Goal: Information Seeking & Learning: Learn about a topic

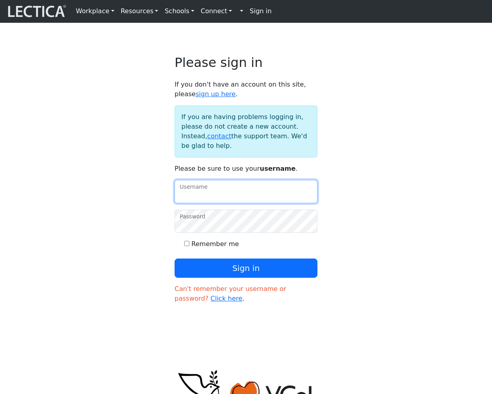
click at [231, 203] on input "Username" at bounding box center [246, 191] width 143 height 23
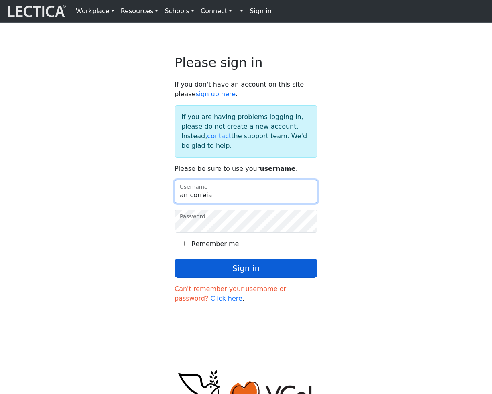
type input "amcorreia"
click at [247, 278] on button "Sign in" at bounding box center [246, 268] width 143 height 19
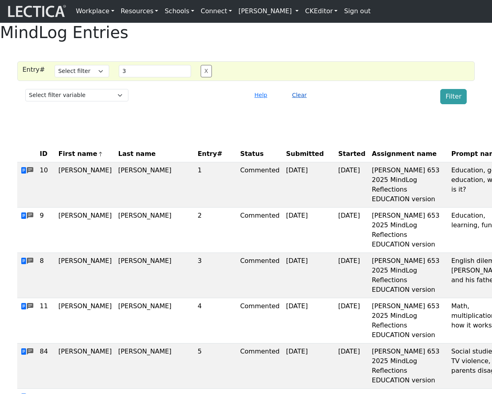
click at [298, 101] on button "Clear" at bounding box center [299, 95] width 22 height 12
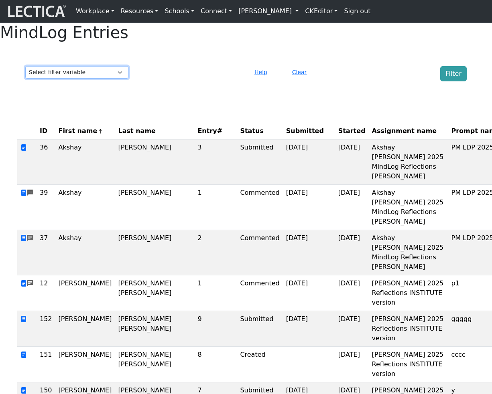
select select "purchase__assignment__id"
click option "Assignment ID" at bounding box center [0, 0] width 0 height 0
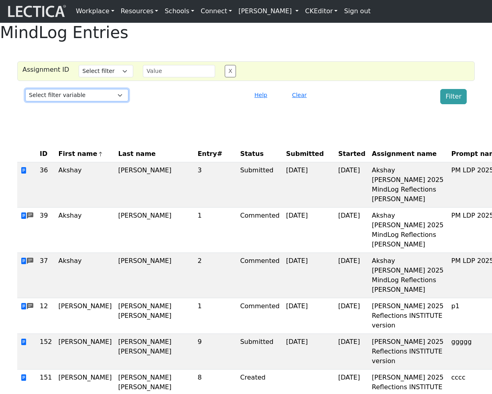
select select "purchase__assignment__name"
click option "Assignment name" at bounding box center [0, 0] width 0 height 0
select select
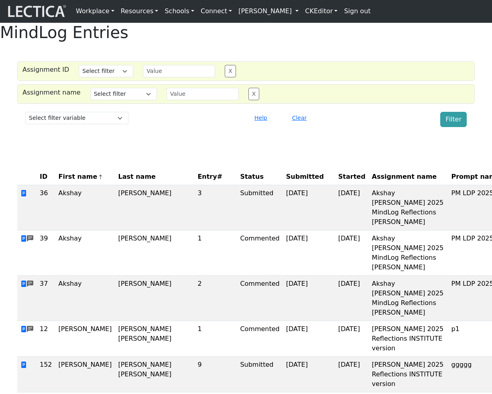
click at [228, 77] on button "X" at bounding box center [230, 71] width 11 height 12
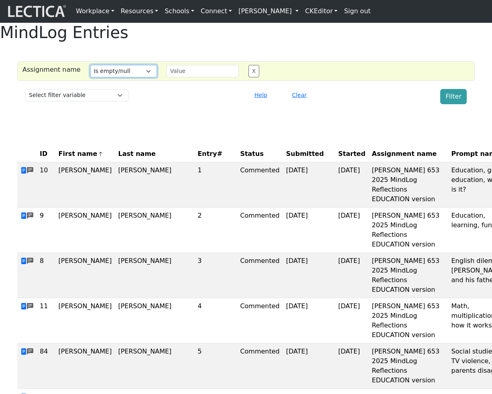
click option "Is empty/null" at bounding box center [0, 0] width 0 height 0
click at [448, 104] on button "Filter" at bounding box center [453, 96] width 26 height 15
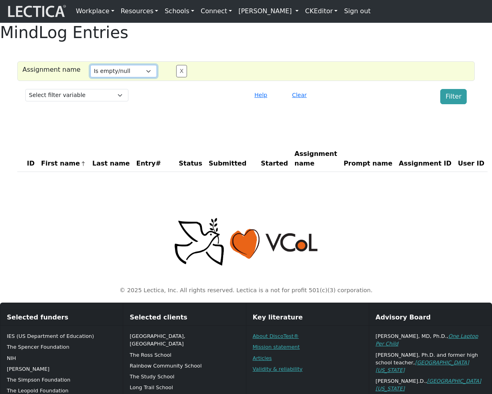
select select "iendswith"
click option "Ends with" at bounding box center [0, 0] width 0 height 0
click at [182, 77] on input "text" at bounding box center [202, 71] width 72 height 12
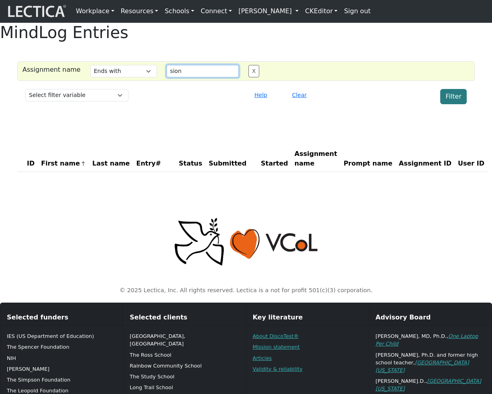
type input "sion"
click at [447, 104] on button "Filter" at bounding box center [453, 96] width 26 height 15
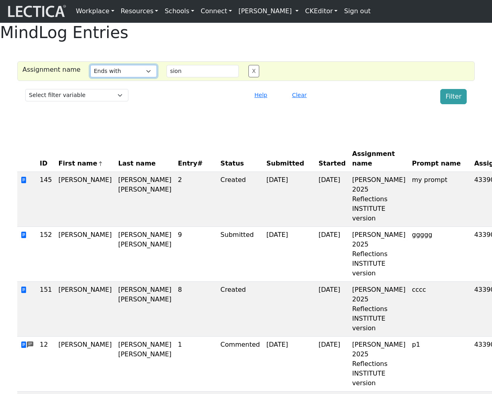
select select "istartswith"
click option "Starts with" at bounding box center [0, 0] width 0 height 0
click at [183, 77] on input "sion" at bounding box center [202, 71] width 72 height 12
type input "aless"
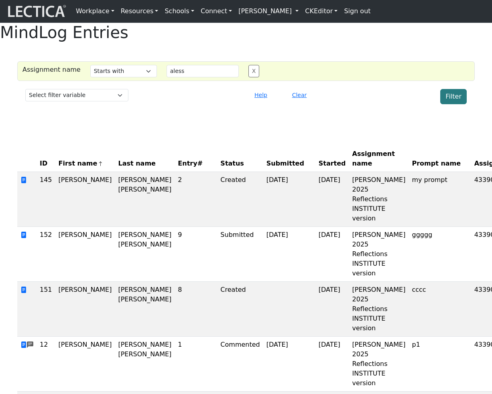
click at [448, 104] on button "Filter" at bounding box center [453, 96] width 26 height 15
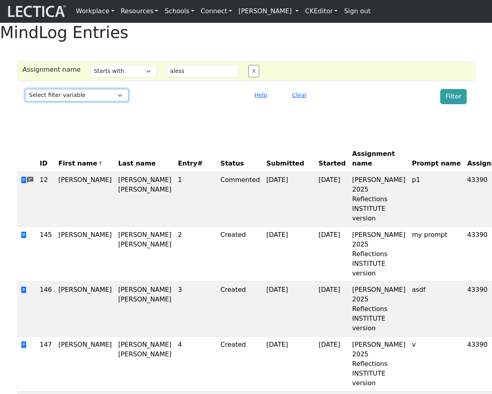
select select "comment__created_at"
click option "Date commented" at bounding box center [0, 0] width 0 height 0
select select
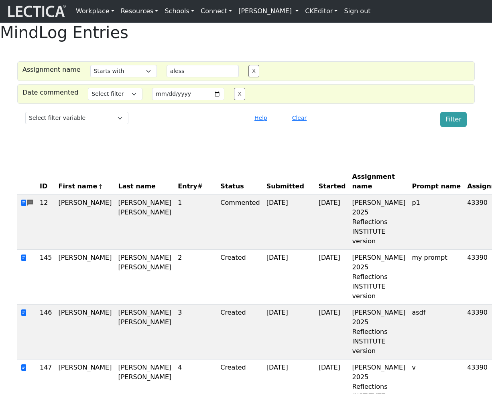
click at [248, 77] on button "X" at bounding box center [253, 71] width 11 height 12
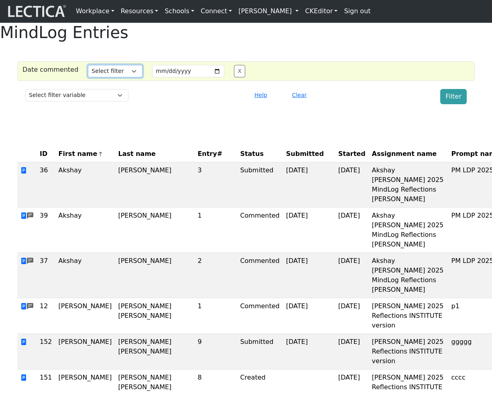
select select "iexact"
click option "Equals" at bounding box center [0, 0] width 0 height 0
click at [209, 77] on input "date" at bounding box center [188, 71] width 72 height 12
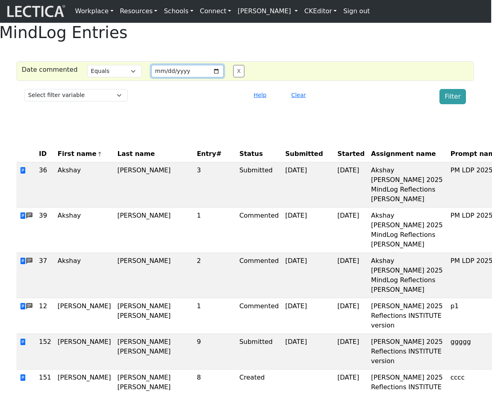
click at [209, 77] on input "[DATE]" at bounding box center [187, 71] width 72 height 12
type input "[DATE]"
click at [452, 104] on button "Filter" at bounding box center [452, 96] width 26 height 15
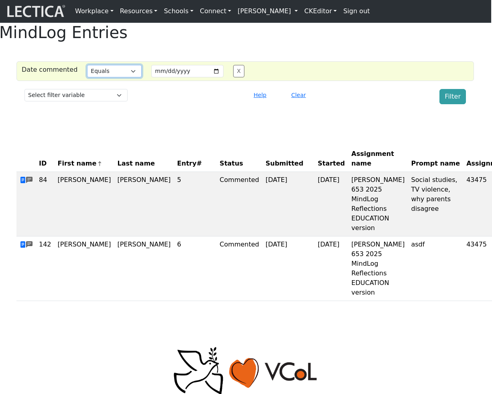
select select "gt"
click option "Greater than" at bounding box center [0, 0] width 0 height 0
drag, startPoint x: 432, startPoint y: 112, endPoint x: 450, endPoint y: 114, distance: 18.2
click at [434, 104] on div "Filter" at bounding box center [414, 96] width 113 height 15
click at [450, 104] on button "Filter" at bounding box center [452, 96] width 26 height 15
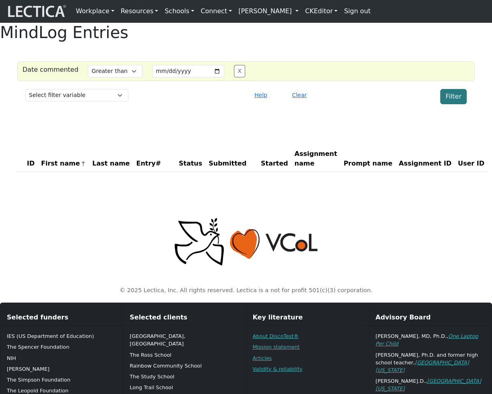
scroll to position [0, 0]
click at [209, 77] on input "[DATE]" at bounding box center [188, 71] width 72 height 12
type input "2025-09-25"
click at [455, 104] on button "Filter" at bounding box center [453, 96] width 26 height 15
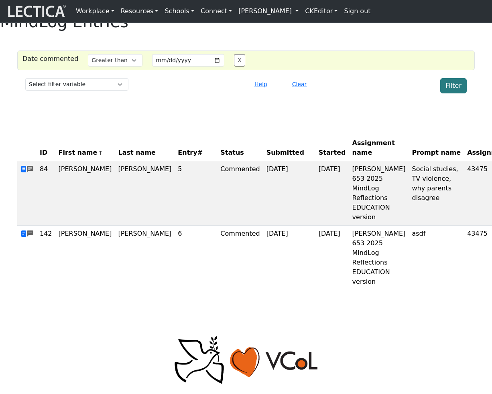
scroll to position [27, 0]
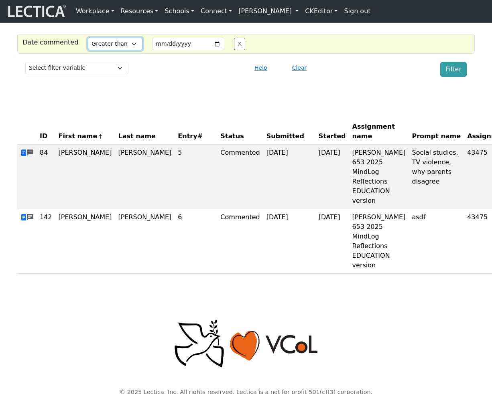
select select "lt"
click option "Less than" at bounding box center [0, 0] width 0 height 0
click at [452, 77] on button "Filter" at bounding box center [453, 69] width 26 height 15
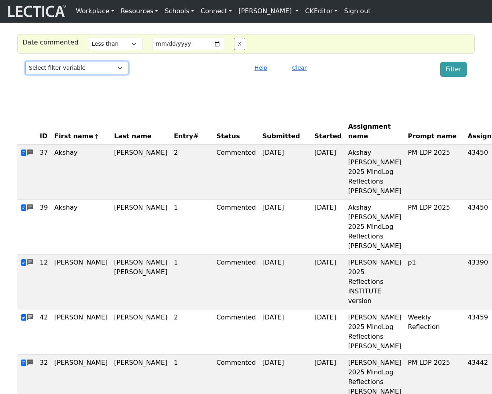
select select "scored_at"
click option "Date scored" at bounding box center [0, 0] width 0 height 0
select select
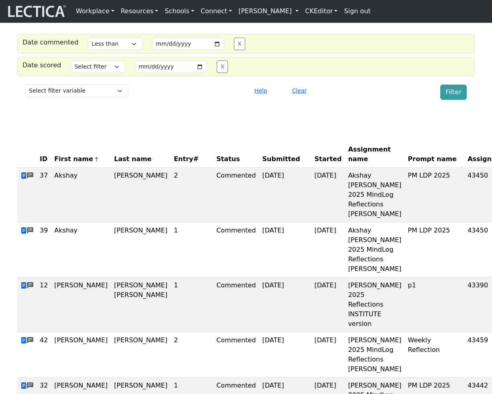
click at [234, 50] on button "X" at bounding box center [239, 44] width 11 height 12
select select
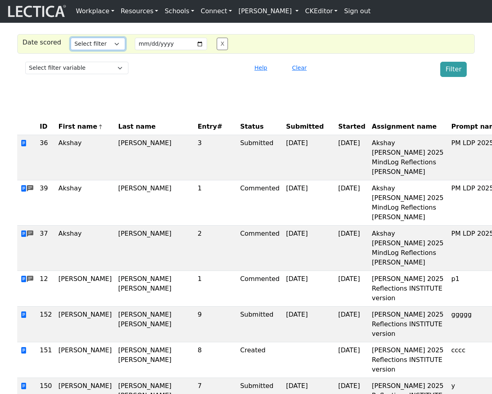
select select "iexact"
click option "Equals" at bounding box center [0, 0] width 0 height 0
click at [194, 50] on input "date" at bounding box center [171, 44] width 72 height 12
click at [193, 50] on input "[DATE]" at bounding box center [171, 44] width 72 height 12
click at [453, 77] on button "Filter" at bounding box center [453, 69] width 26 height 15
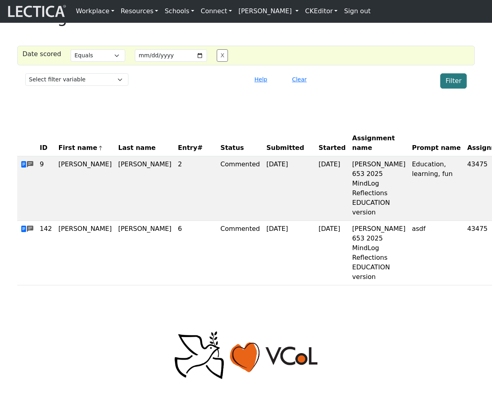
scroll to position [11, 0]
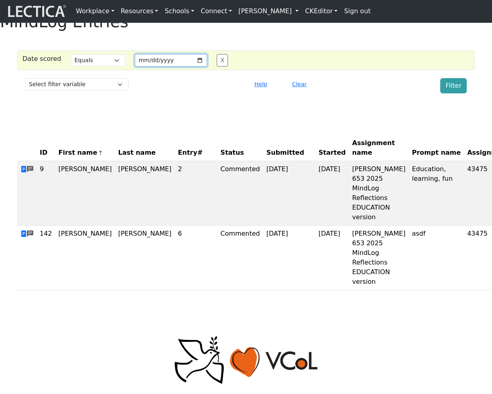
click at [193, 67] on input "[DATE]" at bounding box center [171, 60] width 72 height 12
type input "2025-09-12"
drag, startPoint x: 449, startPoint y: 103, endPoint x: 445, endPoint y: 103, distance: 4.4
click at [449, 93] on button "Filter" at bounding box center [453, 85] width 26 height 15
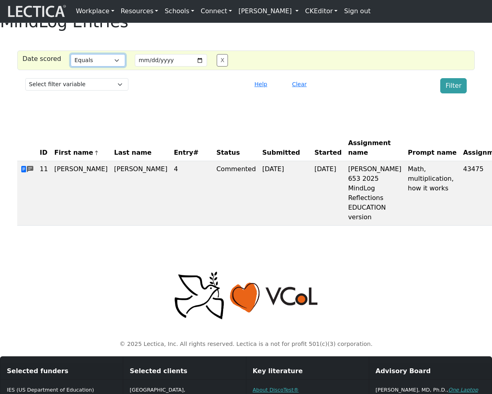
select select "gt"
click option "Greater than" at bounding box center [0, 0] width 0 height 0
click at [451, 93] on button "Filter" at bounding box center [453, 85] width 26 height 15
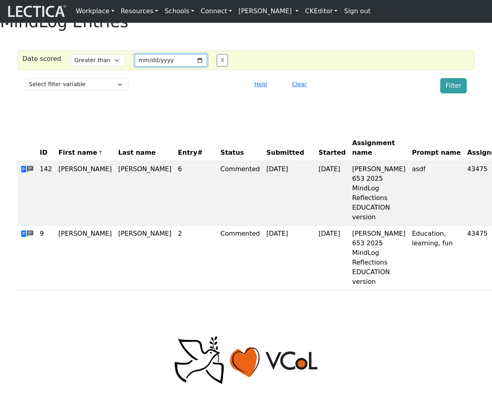
click at [191, 67] on input "2025-09-12" at bounding box center [171, 60] width 72 height 12
click at [196, 67] on input "2025-09-12" at bounding box center [171, 60] width 72 height 12
type input "2025-09-13"
select select "lt"
click option "Less than" at bounding box center [0, 0] width 0 height 0
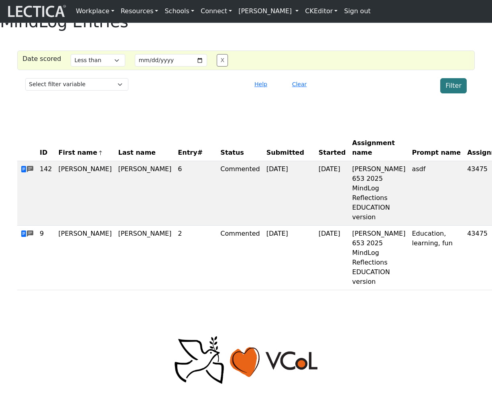
click at [453, 93] on button "Filter" at bounding box center [453, 85] width 26 height 15
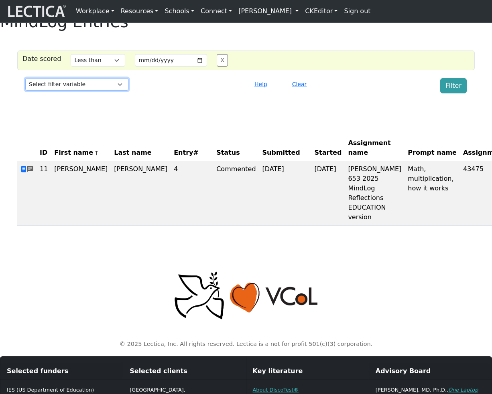
select select "started_at"
click option "Date started" at bounding box center [0, 0] width 0 height 0
select select
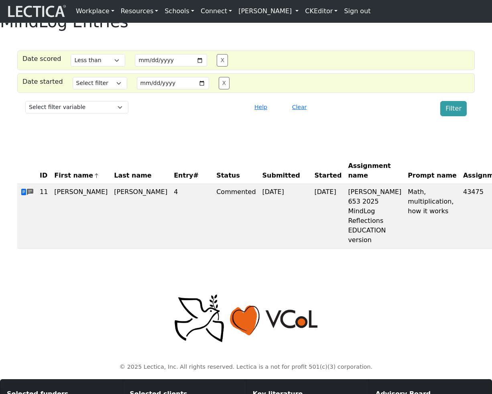
click at [217, 67] on button "X" at bounding box center [222, 60] width 11 height 12
select select
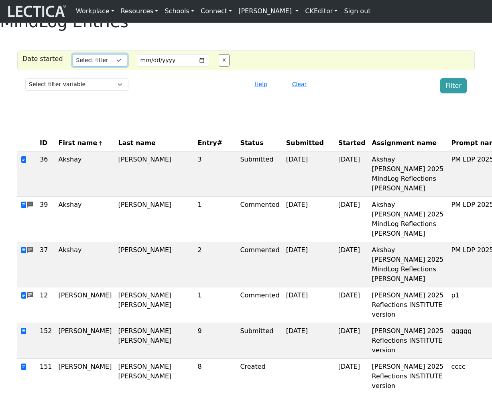
select select "iexact"
click option "Equals" at bounding box center [0, 0] width 0 height 0
click at [195, 67] on input "date" at bounding box center [173, 60] width 72 height 12
click at [195, 67] on input "[DATE]" at bounding box center [173, 60] width 72 height 12
type input "[DATE]"
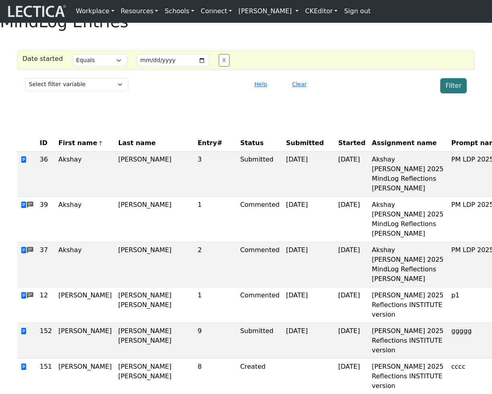
click at [451, 93] on button "Filter" at bounding box center [453, 85] width 26 height 15
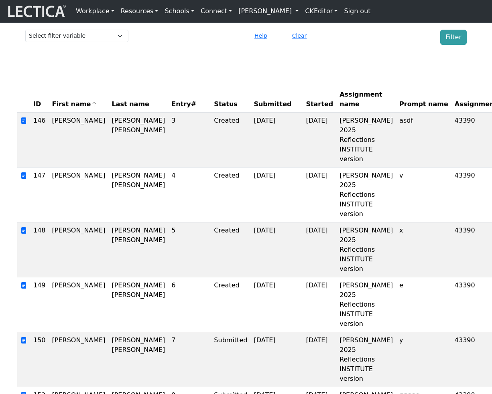
scroll to position [0, 0]
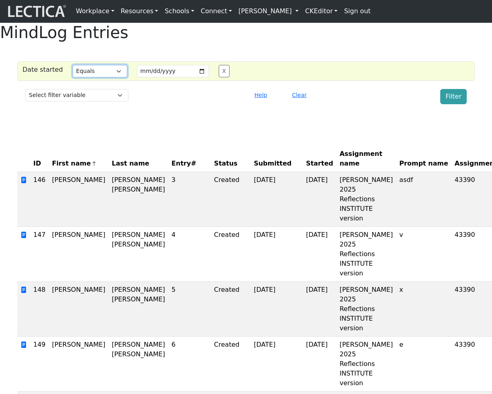
select select "gt"
click option "Greater than" at bounding box center [0, 0] width 0 height 0
drag, startPoint x: 452, startPoint y: 118, endPoint x: 460, endPoint y: 119, distance: 8.5
click at [452, 104] on button "Filter" at bounding box center [453, 96] width 26 height 15
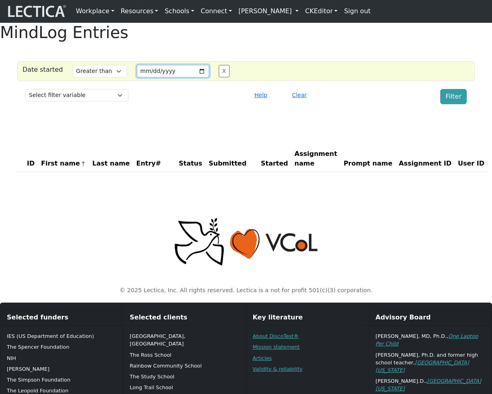
click at [191, 77] on input "[DATE]" at bounding box center [173, 71] width 72 height 12
type input "2025-09-25"
click at [448, 104] on button "Filter" at bounding box center [453, 96] width 26 height 15
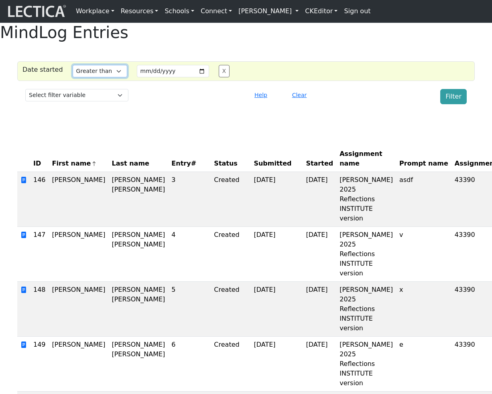
select select "lt"
click option "Less than" at bounding box center [0, 0] width 0 height 0
click at [454, 104] on button "Filter" at bounding box center [453, 96] width 26 height 15
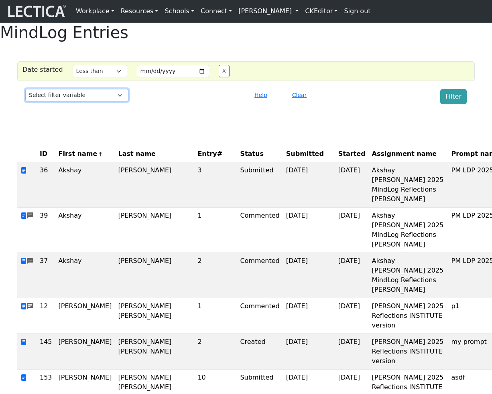
select select "submitted_at"
click option "Date submitted" at bounding box center [0, 0] width 0 height 0
select select
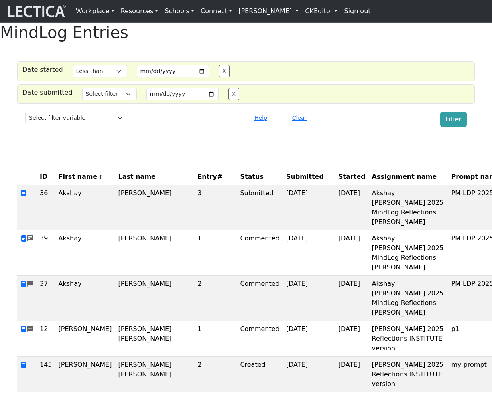
click at [223, 77] on button "X" at bounding box center [224, 71] width 11 height 12
select select
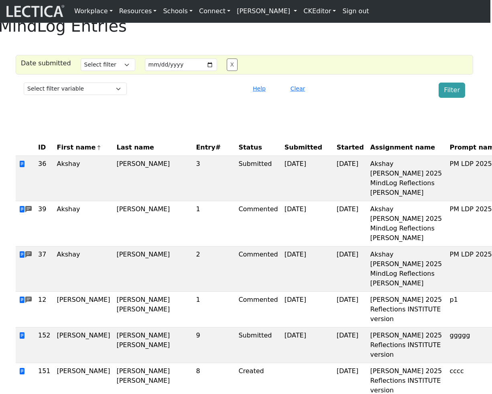
scroll to position [5, 0]
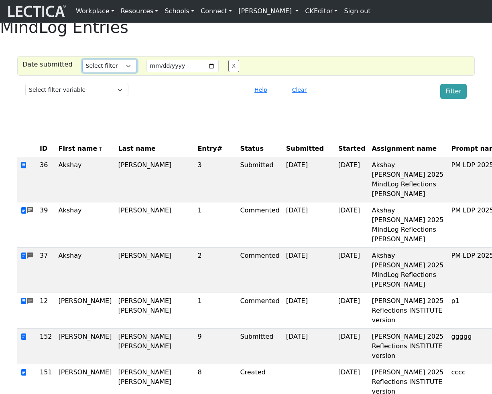
select select "iexact"
click option "Equals" at bounding box center [0, 0] width 0 height 0
click at [203, 72] on input "date" at bounding box center [182, 66] width 72 height 12
click at [442, 99] on button "Filter" at bounding box center [453, 91] width 26 height 15
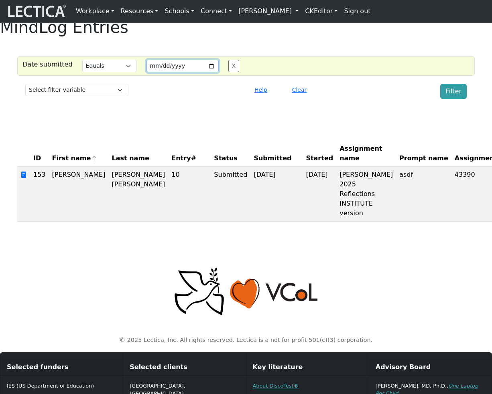
click at [203, 72] on input "[DATE]" at bounding box center [182, 66] width 72 height 12
type input "[DATE]"
click at [458, 99] on button "Filter" at bounding box center [453, 91] width 26 height 15
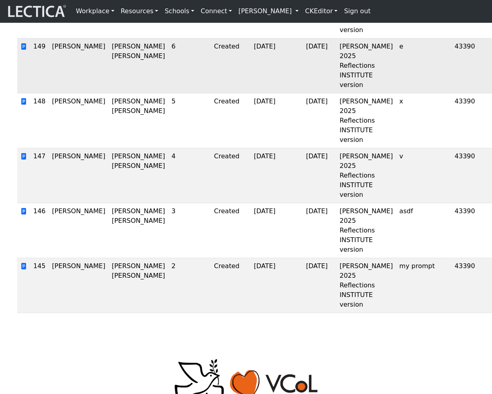
scroll to position [0, 0]
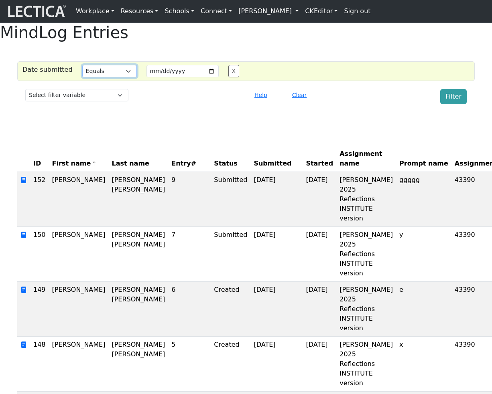
click option "Greater than" at bounding box center [0, 0] width 0 height 0
click at [448, 104] on button "Filter" at bounding box center [453, 96] width 26 height 15
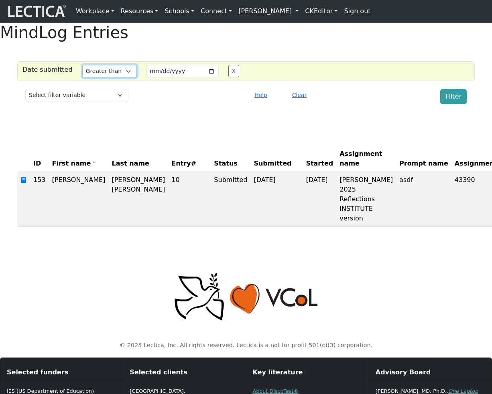
select select "lt"
click option "Less than" at bounding box center [0, 0] width 0 height 0
click at [455, 104] on button "Filter" at bounding box center [453, 96] width 26 height 15
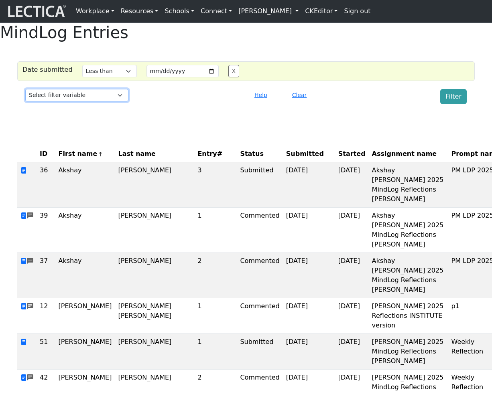
select select "entry_number"
click option "Entry#" at bounding box center [0, 0] width 0 height 0
select select
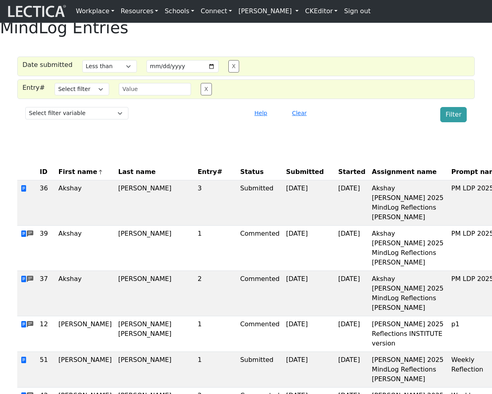
drag, startPoint x: 226, startPoint y: 81, endPoint x: 232, endPoint y: 81, distance: 6.0
click at [228, 73] on button "X" at bounding box center [233, 66] width 11 height 12
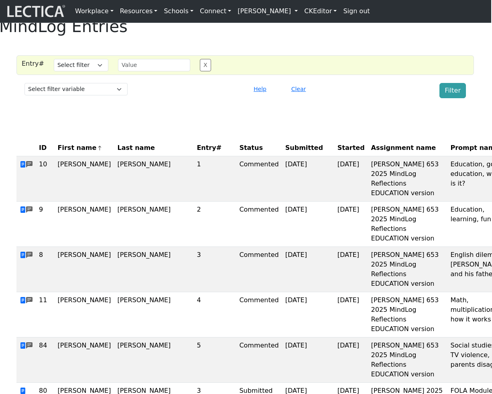
scroll to position [7, 1]
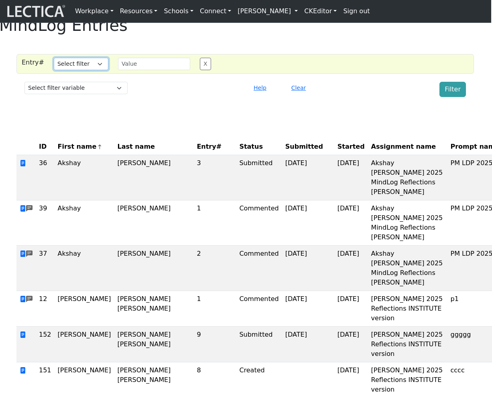
select select "equal"
click option "Equals" at bounding box center [0, 0] width 0 height 0
click at [144, 70] on input "text" at bounding box center [154, 64] width 72 height 12
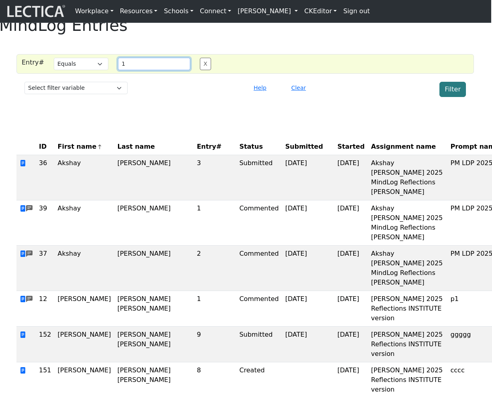
type input "1"
click at [455, 97] on button "Filter" at bounding box center [452, 89] width 26 height 15
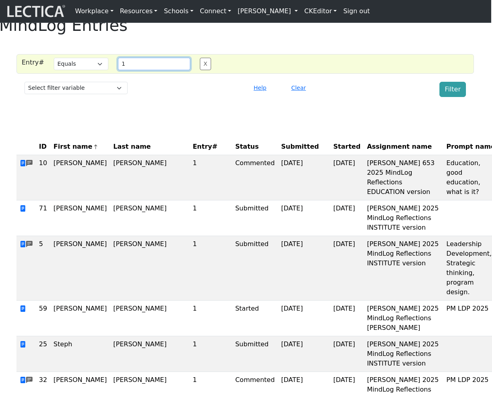
click at [149, 70] on input "1" at bounding box center [154, 64] width 72 height 12
type input "6"
click at [448, 97] on button "Filter" at bounding box center [452, 89] width 26 height 15
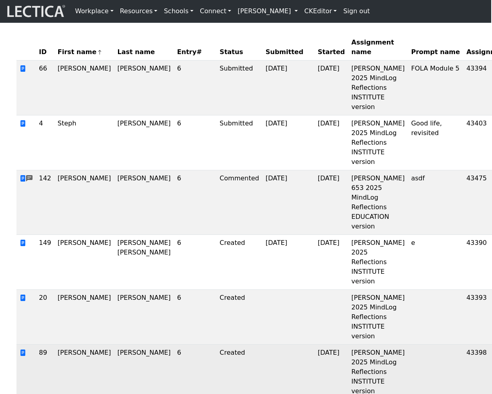
scroll to position [0, 1]
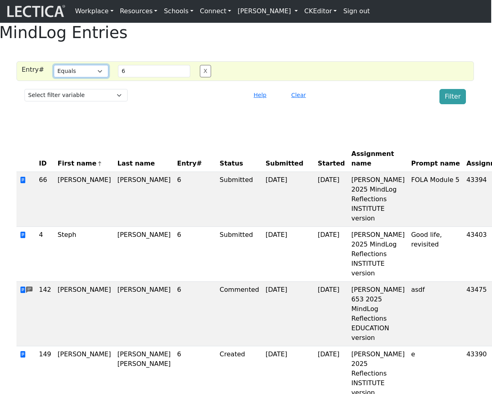
select select "in"
click option "List" at bounding box center [0, 0] width 0 height 0
click at [136, 77] on input "6" at bounding box center [154, 71] width 72 height 12
type input "6,7"
click at [444, 104] on button "Filter" at bounding box center [452, 96] width 26 height 15
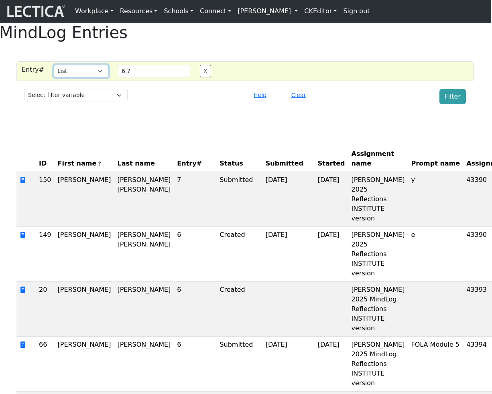
select select "gt"
click option "Greater than" at bounding box center [0, 0] width 0 height 0
click at [150, 77] on input "6,7" at bounding box center [154, 71] width 72 height 12
type input "6"
click at [458, 104] on button "Filter" at bounding box center [452, 96] width 26 height 15
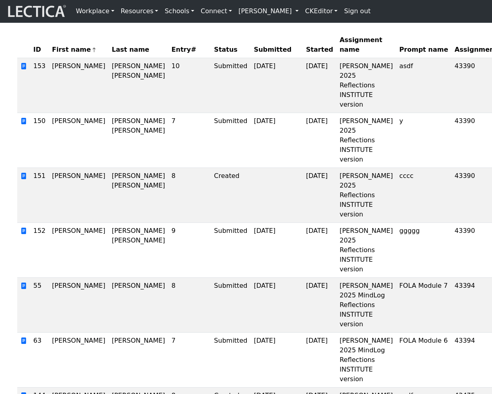
scroll to position [0, 0]
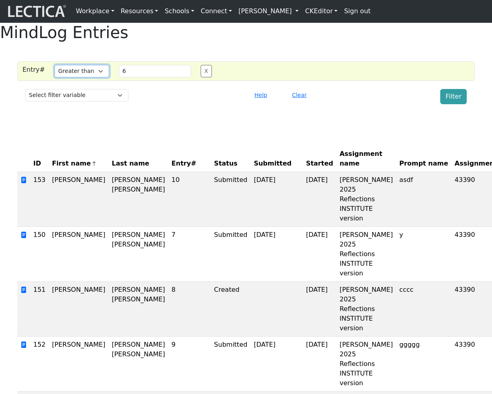
select select "lt"
click option "Less than" at bounding box center [0, 0] width 0 height 0
click at [139, 77] on input "6" at bounding box center [155, 71] width 72 height 12
type input "2"
click at [448, 104] on button "Filter" at bounding box center [453, 96] width 26 height 15
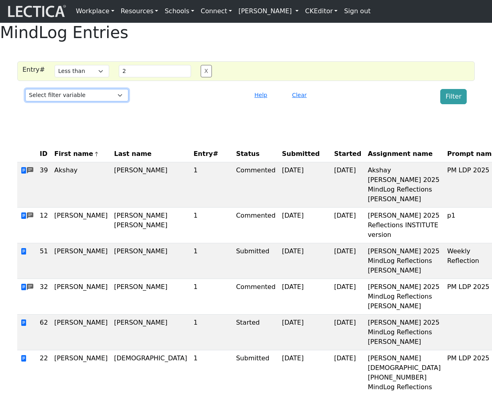
select select "test_taker__first_name"
click option "First name" at bounding box center [0, 0] width 0 height 0
select select
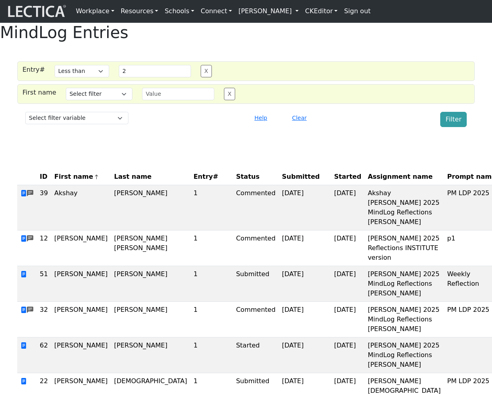
click at [204, 77] on button "X" at bounding box center [206, 71] width 11 height 12
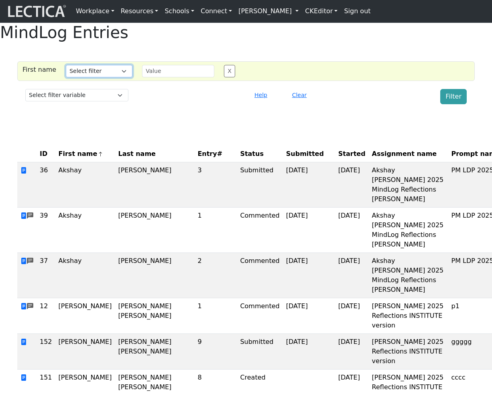
select select "iexact"
click option "Equals" at bounding box center [0, 0] width 0 height 0
click at [154, 77] on input "text" at bounding box center [178, 71] width 72 height 12
type input "a"
click at [449, 104] on button "Filter" at bounding box center [453, 96] width 26 height 15
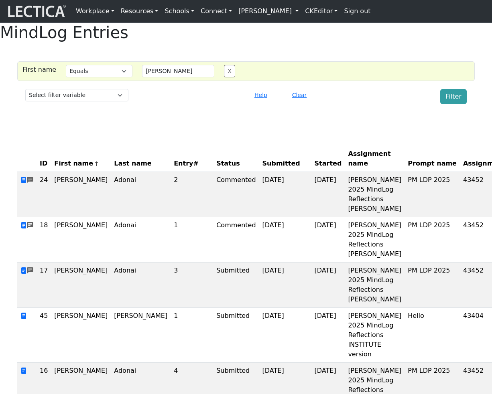
click at [170, 81] on div "First name Select filter Equals Does not equal Contains Does not contain Starts…" at bounding box center [245, 71] width 457 height 20
click at [170, 77] on input "daniel" at bounding box center [178, 71] width 72 height 12
type input "alessandro"
click at [446, 104] on button "Filter" at bounding box center [453, 96] width 26 height 15
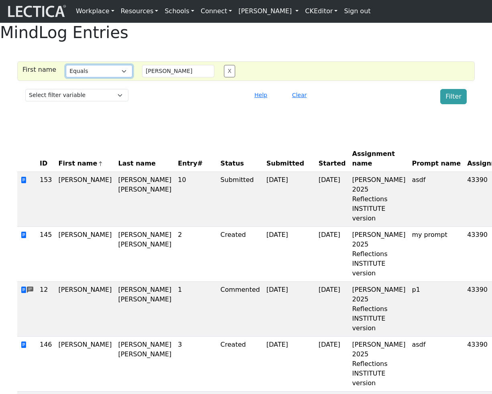
select select "not_iexact"
click option "Does not equal" at bounding box center [0, 0] width 0 height 0
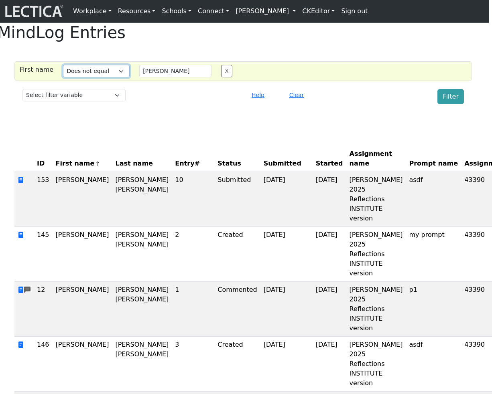
scroll to position [0, 2]
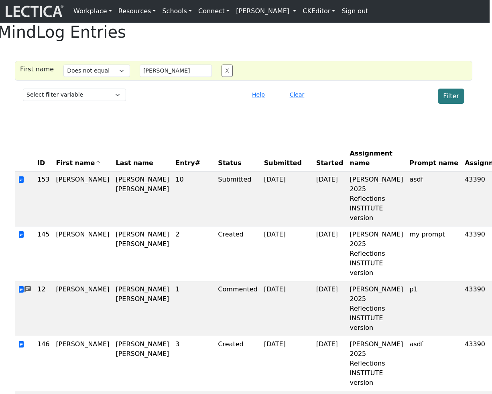
click at [454, 104] on button "Filter" at bounding box center [451, 96] width 26 height 15
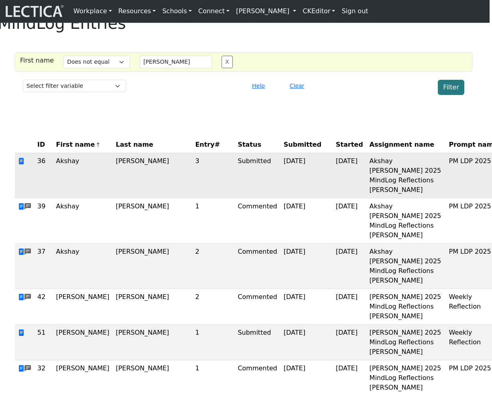
scroll to position [0, 2]
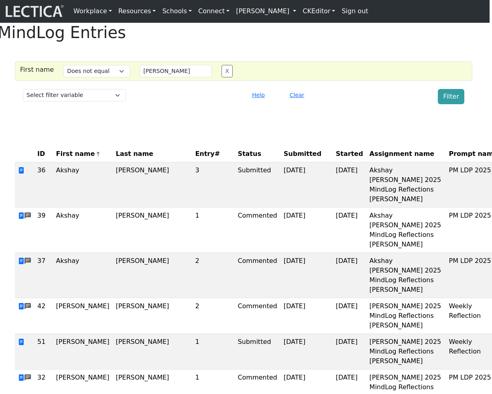
click at [80, 159] on span "First name" at bounding box center [78, 154] width 45 height 10
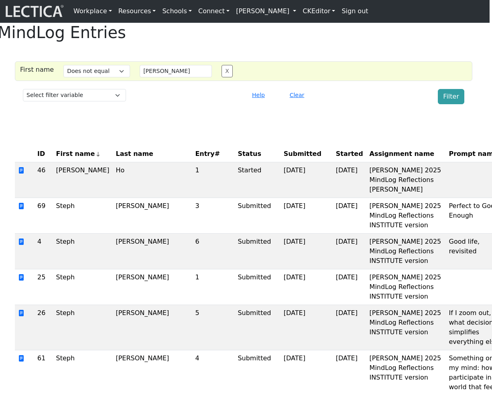
click at [80, 159] on span "First name" at bounding box center [78, 154] width 45 height 10
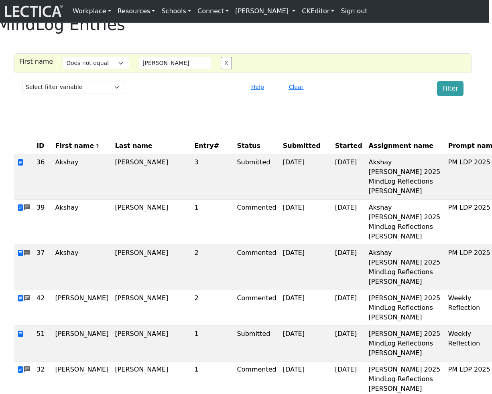
click at [369, 151] on span "Assignment name" at bounding box center [401, 146] width 65 height 10
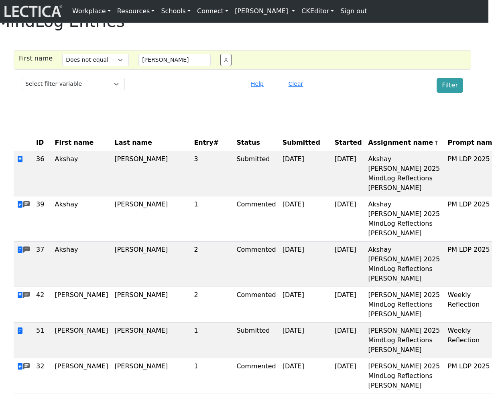
scroll to position [11, 4]
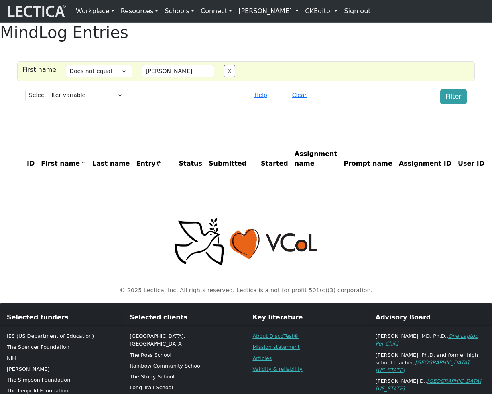
scroll to position [11, 0]
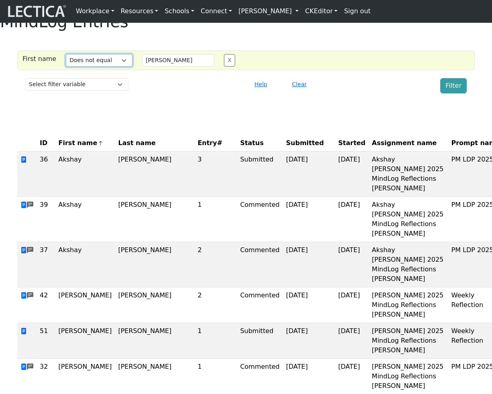
select select "icontains"
click option "Contains" at bounding box center [0, 0] width 0 height 0
click at [149, 67] on input "alessandro" at bounding box center [178, 60] width 72 height 12
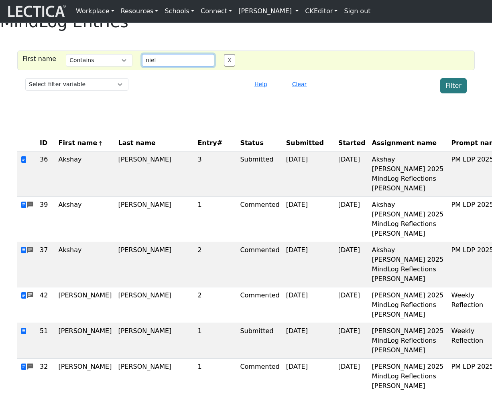
type input "niel"
click at [455, 93] on button "Filter" at bounding box center [453, 85] width 26 height 15
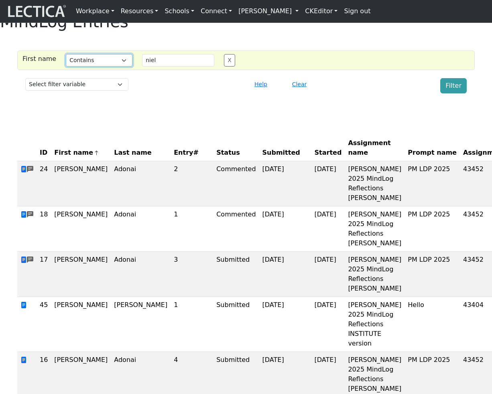
click option "Does not contain" at bounding box center [0, 0] width 0 height 0
click at [458, 93] on button "Filter" at bounding box center [453, 85] width 26 height 15
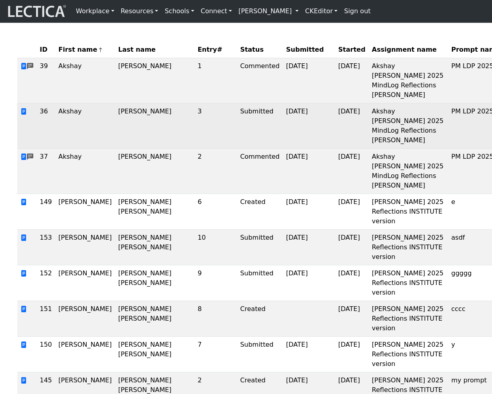
scroll to position [0, 0]
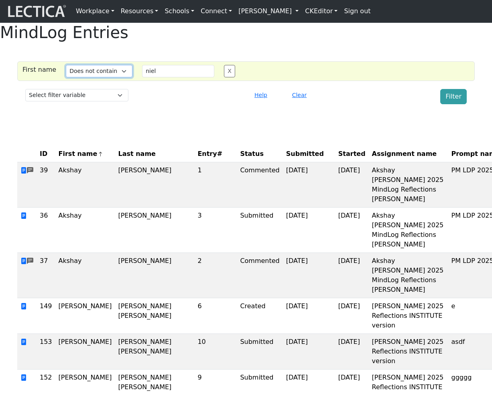
select select "istartswith"
click option "Starts with" at bounding box center [0, 0] width 0 height 0
click at [168, 77] on input "niel" at bounding box center [178, 71] width 72 height 12
type input "d"
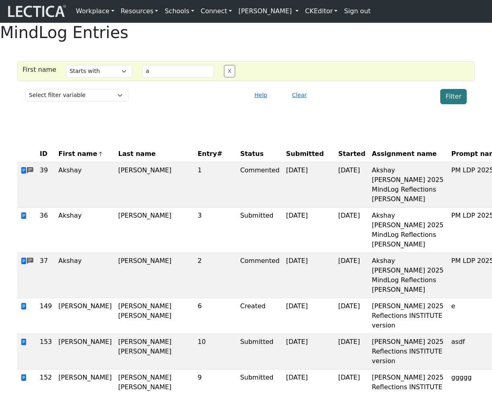
click at [452, 104] on button "Filter" at bounding box center [453, 96] width 26 height 15
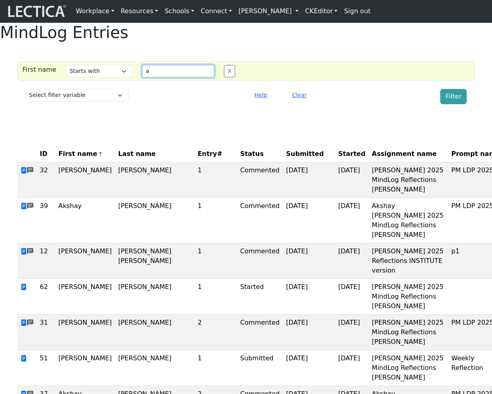
click at [185, 77] on input "a" at bounding box center [178, 71] width 72 height 12
type input "al"
click at [449, 104] on button "Filter" at bounding box center [453, 96] width 26 height 15
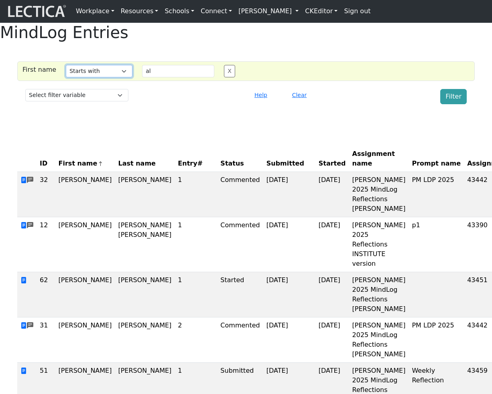
select select "iendswith"
click option "Ends with" at bounding box center [0, 0] width 0 height 0
click at [166, 77] on input "al" at bounding box center [178, 71] width 72 height 12
click at [453, 104] on button "Filter" at bounding box center [453, 96] width 26 height 15
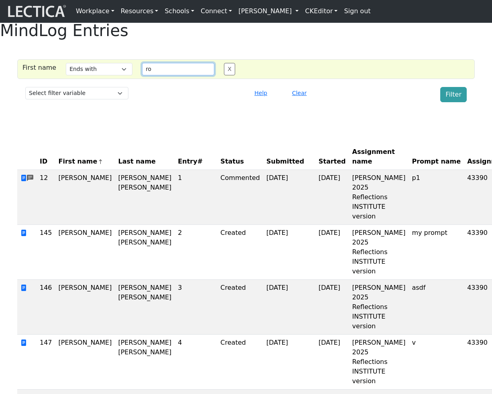
click at [173, 75] on input "ro" at bounding box center [178, 69] width 72 height 12
type input "0"
type input "o"
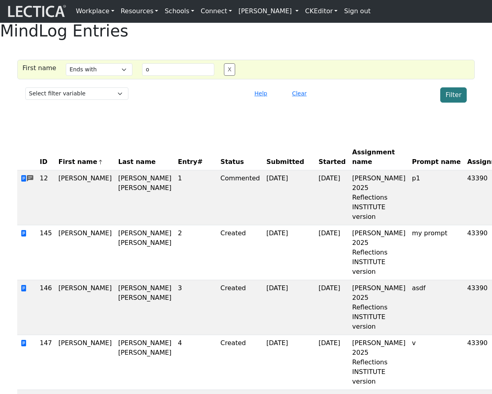
click at [446, 103] on button "Filter" at bounding box center [453, 94] width 26 height 15
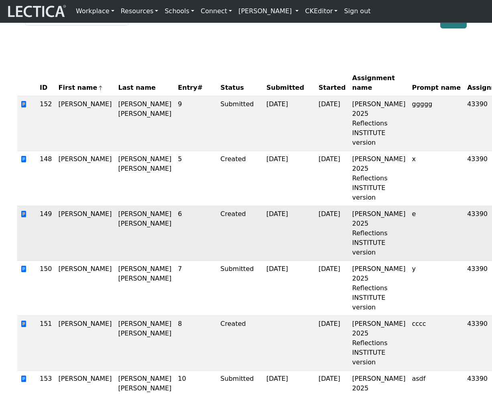
scroll to position [0, 0]
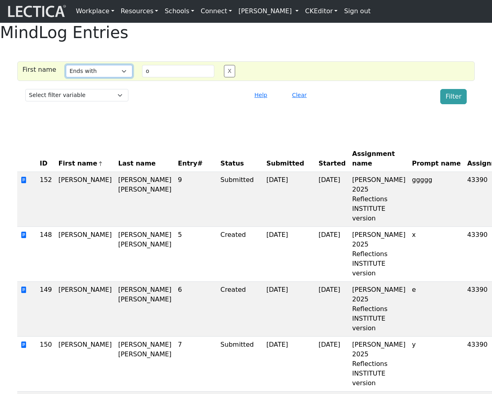
select select "iregex"
click option "Matches regex" at bounding box center [0, 0] width 0 height 0
click at [146, 77] on input "o" at bounding box center [178, 71] width 72 height 12
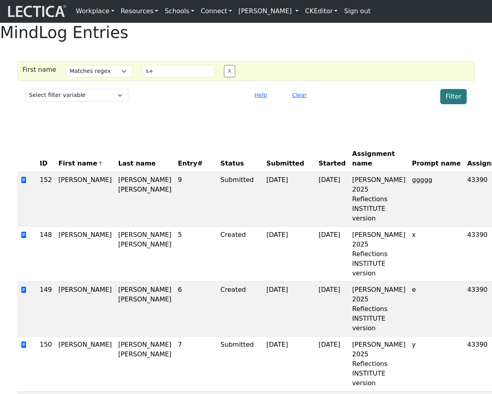
click at [455, 104] on button "Filter" at bounding box center [453, 96] width 26 height 15
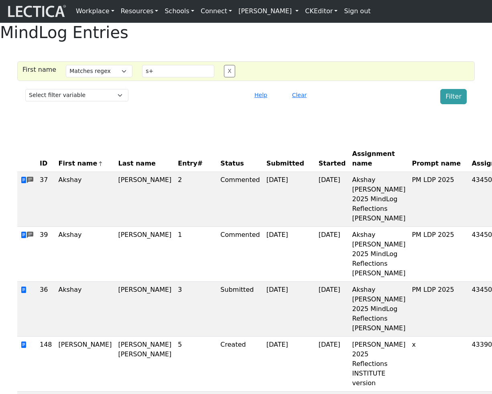
click at [158, 77] on div "s+" at bounding box center [178, 71] width 82 height 12
click at [159, 77] on input "s+" at bounding box center [178, 71] width 72 height 12
click at [453, 104] on button "Filter" at bounding box center [453, 96] width 26 height 15
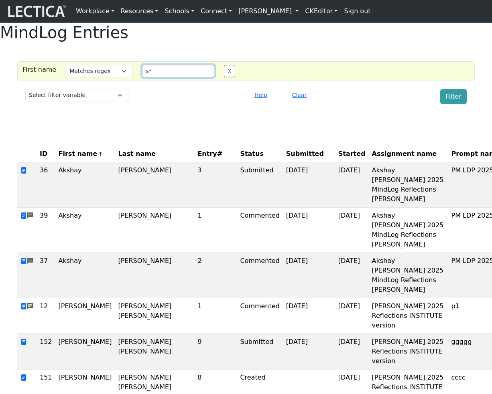
click at [167, 77] on input "s*" at bounding box center [178, 71] width 72 height 12
click at [457, 104] on button "Filter" at bounding box center [453, 96] width 26 height 15
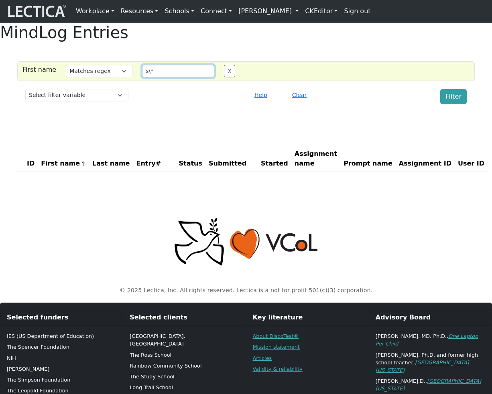
click at [168, 77] on input "s\*" at bounding box center [178, 71] width 72 height 12
type input "s"
type input ""s*""
click at [450, 104] on button "Filter" at bounding box center [453, 96] width 26 height 15
click at [165, 77] on input ""s*"" at bounding box center [178, 71] width 72 height 12
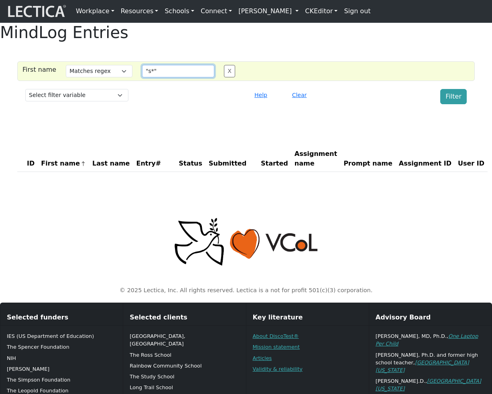
click at [165, 77] on input ""s*"" at bounding box center [178, 71] width 72 height 12
click at [224, 77] on button "X" at bounding box center [229, 71] width 11 height 12
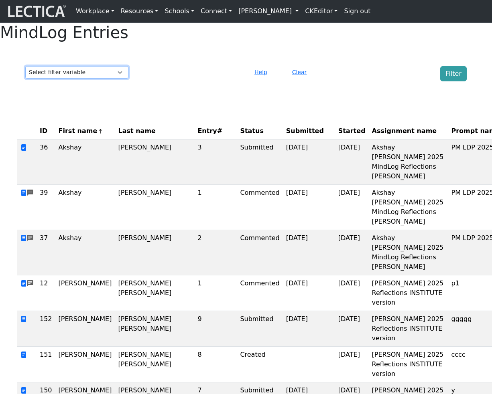
select select "id"
click option "ID" at bounding box center [0, 0] width 0 height 0
select select
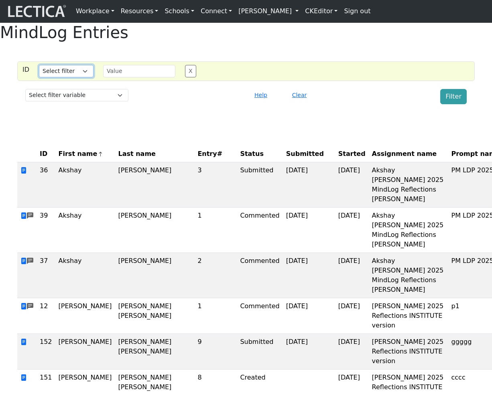
select select "equal"
click option "Equals" at bounding box center [0, 0] width 0 height 0
click at [122, 77] on input "text" at bounding box center [139, 71] width 72 height 12
type input "36"
click at [452, 104] on button "Filter" at bounding box center [453, 96] width 26 height 15
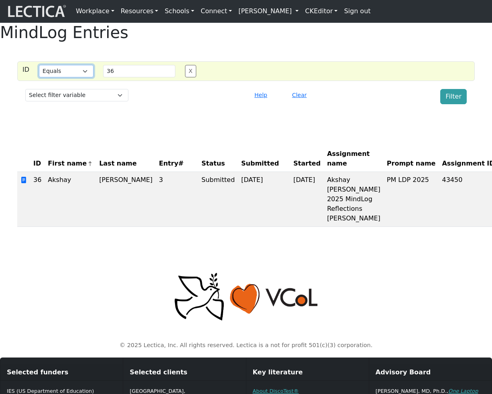
select select "in"
click option "List" at bounding box center [0, 0] width 0 height 0
click at [131, 77] on input "36" at bounding box center [139, 71] width 72 height 12
type input "36,40"
click at [453, 104] on button "Filter" at bounding box center [453, 96] width 26 height 15
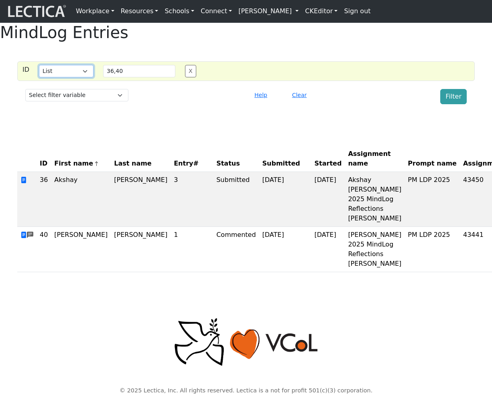
select select "gt"
click option "Greater than" at bounding box center [0, 0] width 0 height 0
click at [133, 77] on input "36,40" at bounding box center [139, 71] width 72 height 12
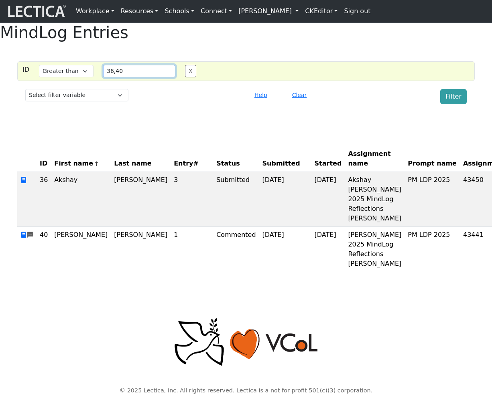
click at [133, 77] on input "36,40" at bounding box center [139, 71] width 72 height 12
type input "40"
click at [445, 104] on button "Filter" at bounding box center [453, 96] width 26 height 15
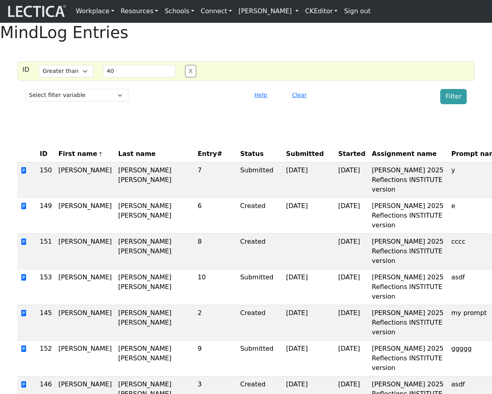
click at [41, 162] on th "ID" at bounding box center [46, 154] width 19 height 16
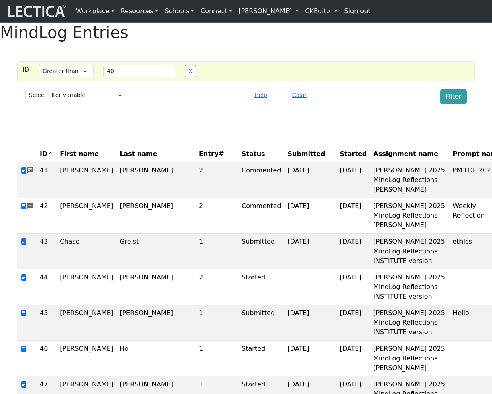
click at [76, 77] on div "Select filter Equals List Greater than Less than" at bounding box center [66, 71] width 64 height 12
select select "lt"
click option "Less than" at bounding box center [0, 0] width 0 height 0
click at [457, 104] on button "Filter" at bounding box center [453, 96] width 26 height 15
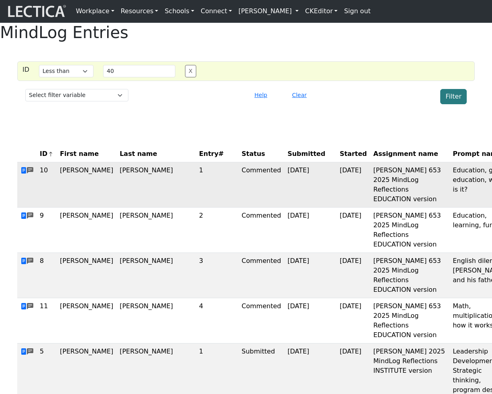
scroll to position [0, 2]
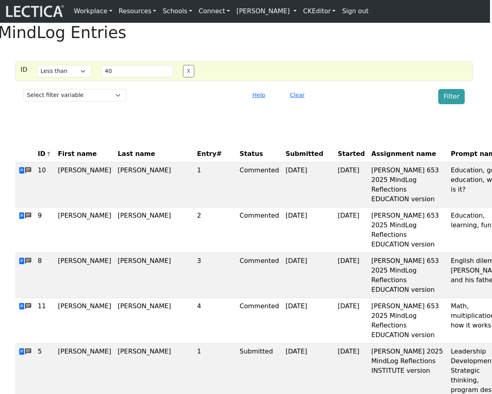
click at [49, 157] on icon at bounding box center [48, 154] width 5 height 6
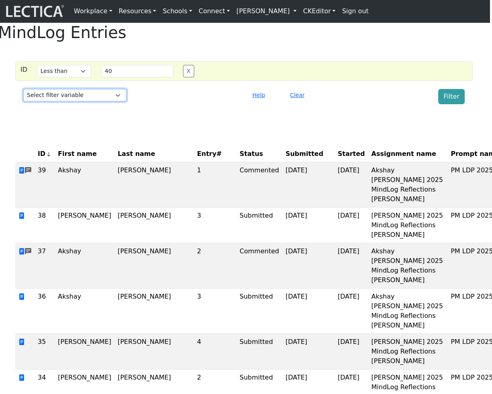
select select "test_taker__last_name"
click option "Last name" at bounding box center [0, 0] width 0 height 0
select select
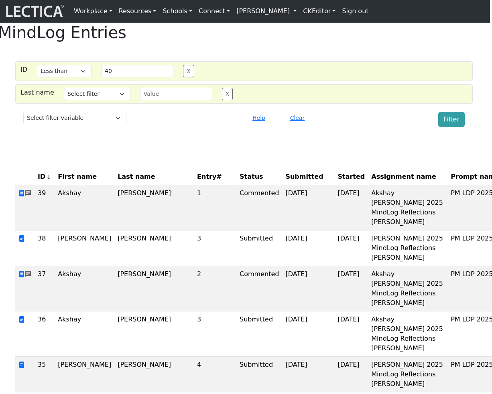
click at [190, 77] on button "X" at bounding box center [188, 71] width 11 height 12
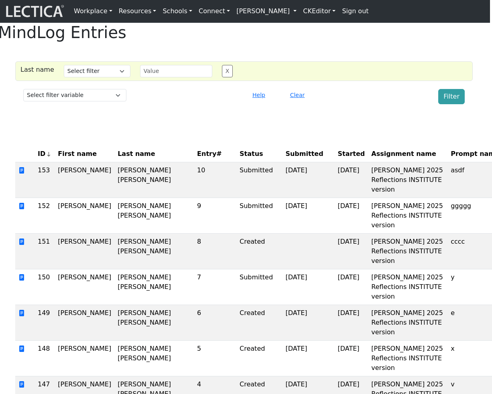
click at [209, 42] on h1 "MindLog Entries" at bounding box center [244, 32] width 492 height 19
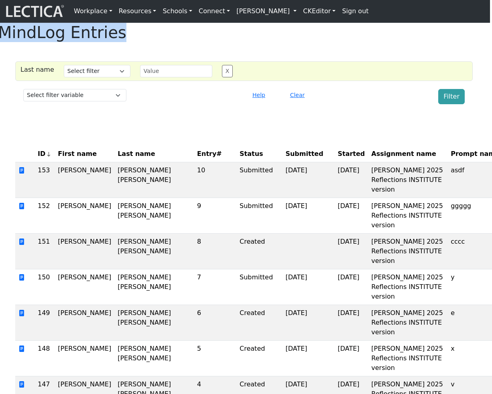
drag, startPoint x: 209, startPoint y: 44, endPoint x: 248, endPoint y: 39, distance: 40.0
click at [248, 39] on h1 "MindLog Entries" at bounding box center [244, 32] width 492 height 19
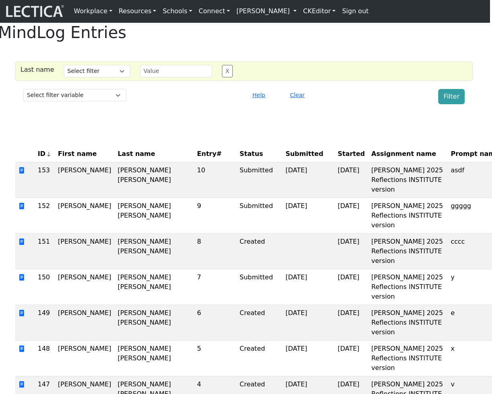
click at [400, 42] on div "MindLog Entries" at bounding box center [244, 32] width 492 height 19
select select "iexact"
click option "Equals" at bounding box center [0, 0] width 0 height 0
click at [150, 77] on input "text" at bounding box center [176, 71] width 72 height 12
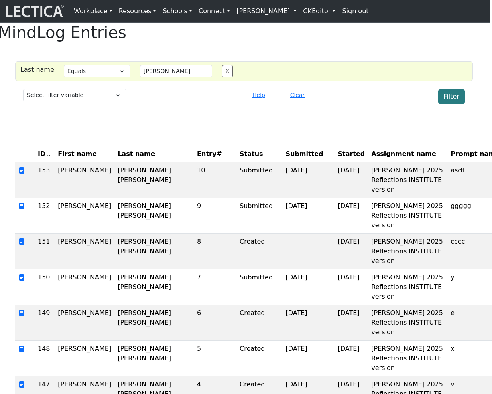
click at [446, 104] on button "Filter" at bounding box center [451, 96] width 26 height 15
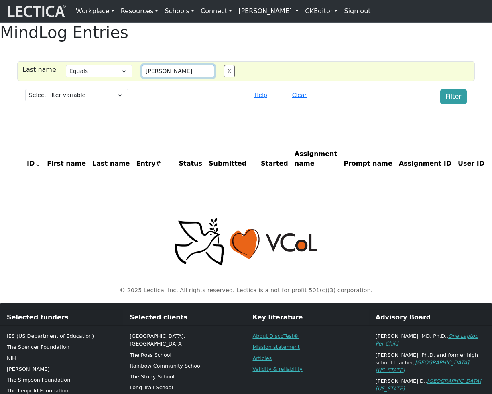
click at [178, 77] on input "Madruga" at bounding box center [178, 71] width 72 height 12
type input "[PERSON_NAME] [PERSON_NAME]"
click at [456, 104] on button "Filter" at bounding box center [453, 96] width 26 height 15
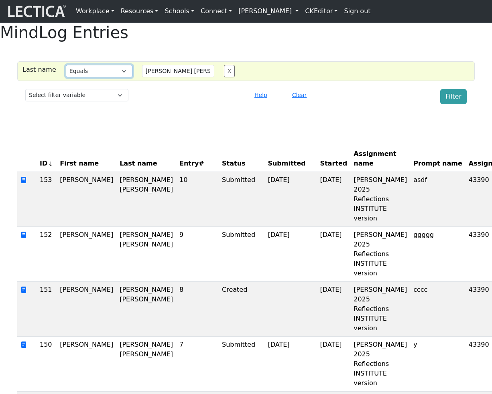
click option "Does not equal" at bounding box center [0, 0] width 0 height 0
click at [444, 104] on button "Filter" at bounding box center [453, 96] width 26 height 15
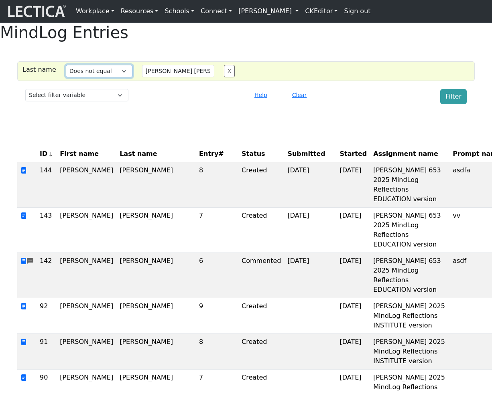
select select "icontains"
click option "Contains" at bounding box center [0, 0] width 0 height 0
click at [162, 77] on input "[PERSON_NAME] [PERSON_NAME]" at bounding box center [178, 71] width 72 height 12
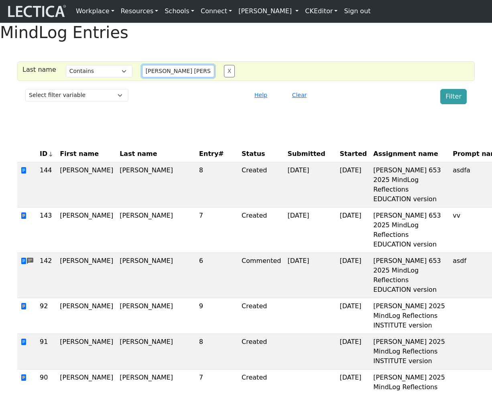
click at [162, 77] on input "[PERSON_NAME] [PERSON_NAME]" at bounding box center [178, 71] width 72 height 12
type input "Madruga"
click at [452, 104] on button "Filter" at bounding box center [453, 96] width 26 height 15
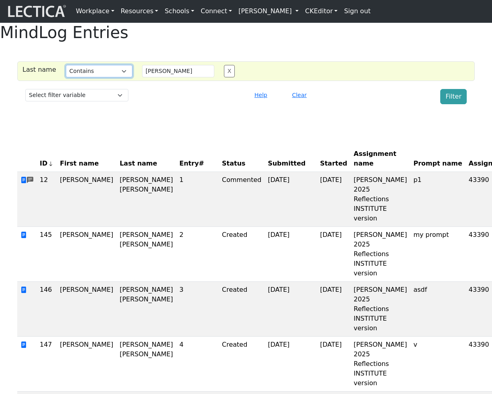
click option "Does not contain" at bounding box center [0, 0] width 0 height 0
click at [449, 104] on button "Filter" at bounding box center [453, 96] width 26 height 15
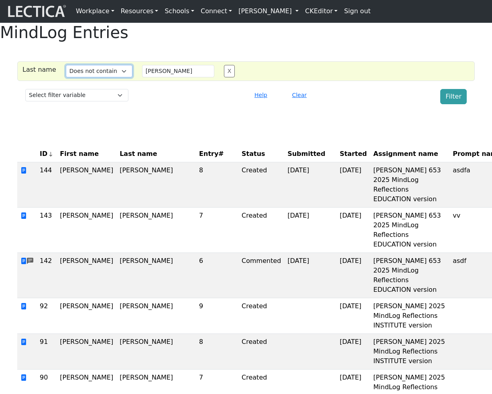
click option "Starts with" at bounding box center [0, 0] width 0 height 0
click at [453, 104] on button "Filter" at bounding box center [453, 96] width 26 height 15
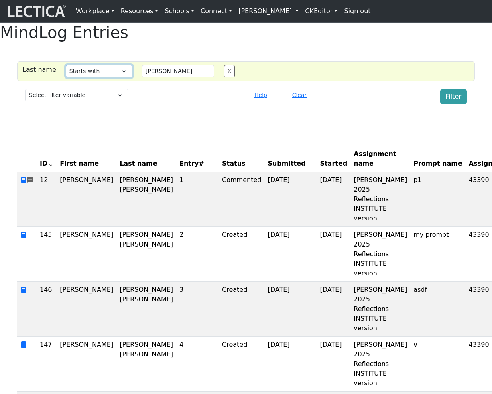
select select "iendswith"
click option "Ends with" at bounding box center [0, 0] width 0 height 0
click at [163, 77] on input "Madruga" at bounding box center [178, 71] width 72 height 12
click at [453, 104] on button "Filter" at bounding box center [453, 96] width 26 height 15
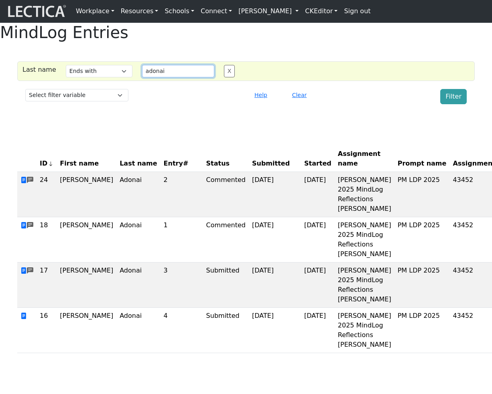
drag, startPoint x: 144, startPoint y: 93, endPoint x: 184, endPoint y: 151, distance: 70.3
click at [144, 77] on input "adonai" at bounding box center [178, 71] width 72 height 12
type input "onai"
drag, startPoint x: 453, startPoint y: 119, endPoint x: 426, endPoint y: 136, distance: 31.5
click at [453, 104] on button "Filter" at bounding box center [453, 96] width 26 height 15
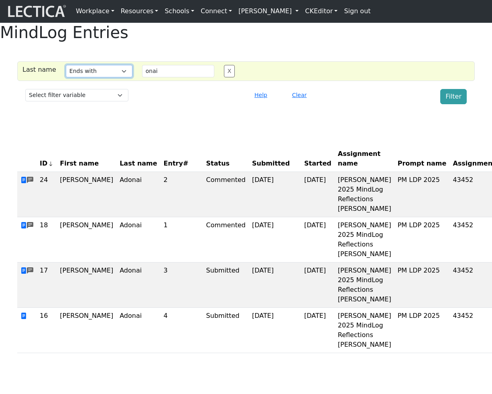
scroll to position [3, 0]
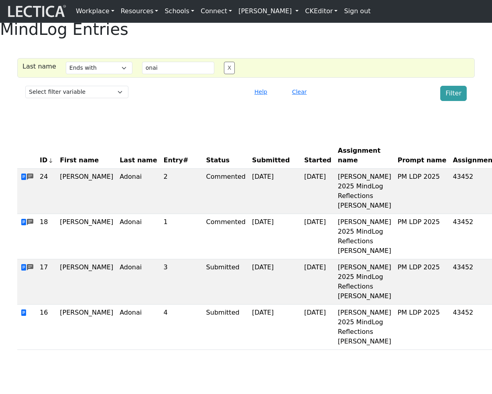
click at [224, 74] on button "X" at bounding box center [229, 68] width 11 height 12
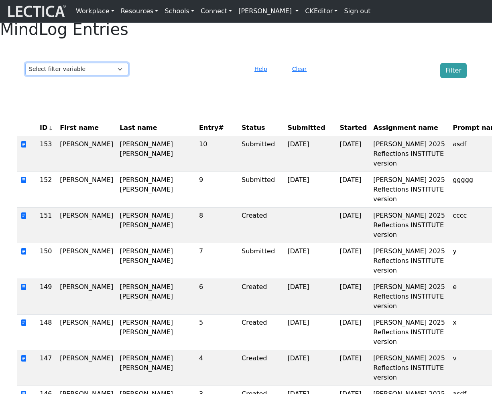
scroll to position [4, 0]
select select "prompt_name"
click option "Prompt name" at bounding box center [0, 0] width 0 height 0
select select
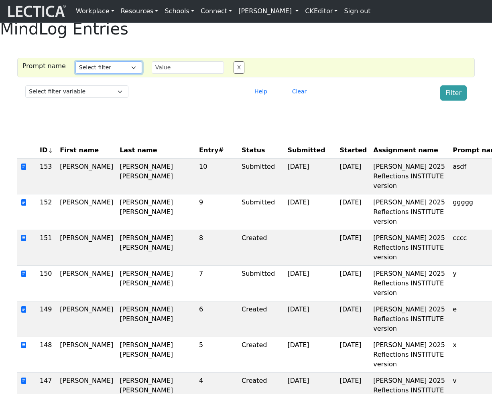
select select "iexact"
click option "Equals" at bounding box center [0, 0] width 0 height 0
click at [179, 74] on input "text" at bounding box center [188, 67] width 72 height 12
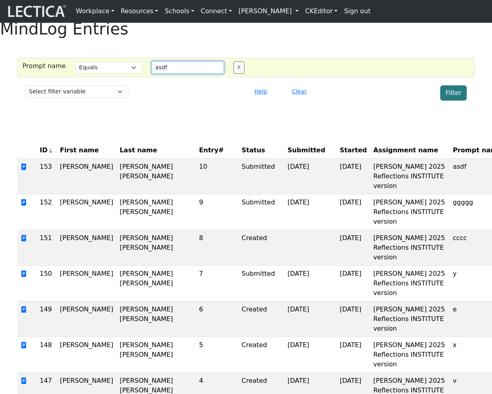
type input "asdf"
click at [456, 101] on button "Filter" at bounding box center [453, 92] width 26 height 15
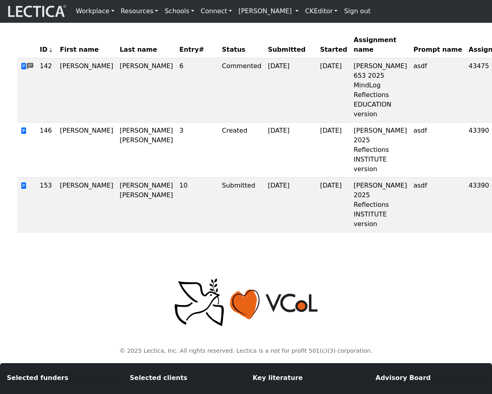
scroll to position [0, 0]
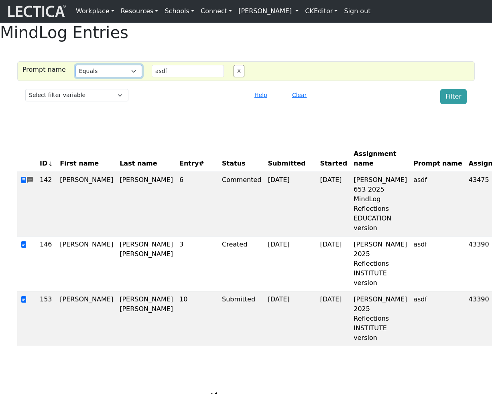
click option "Contains" at bounding box center [0, 0] width 0 height 0
click at [444, 104] on button "Filter" at bounding box center [453, 96] width 26 height 15
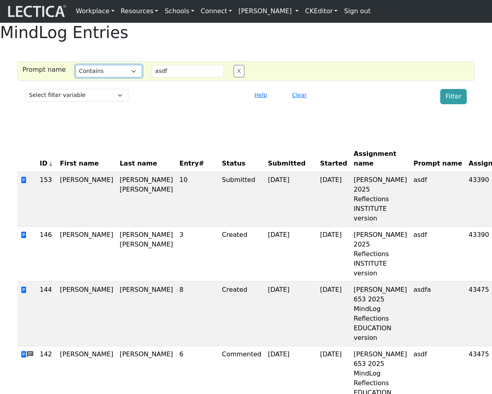
click option "Does not equal" at bounding box center [0, 0] width 0 height 0
click at [450, 104] on button "Filter" at bounding box center [453, 96] width 26 height 15
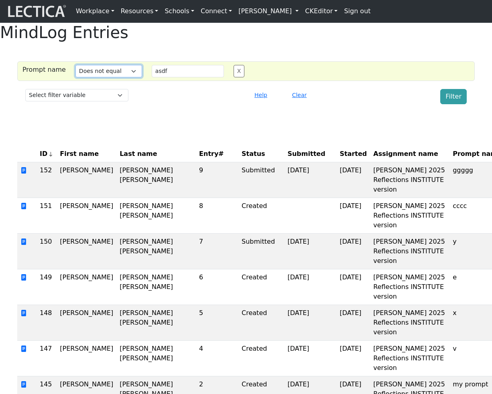
select select "istartswith"
click option "Starts with" at bounding box center [0, 0] width 0 height 0
click at [161, 77] on input "asdf" at bounding box center [188, 71] width 72 height 12
type input "gg"
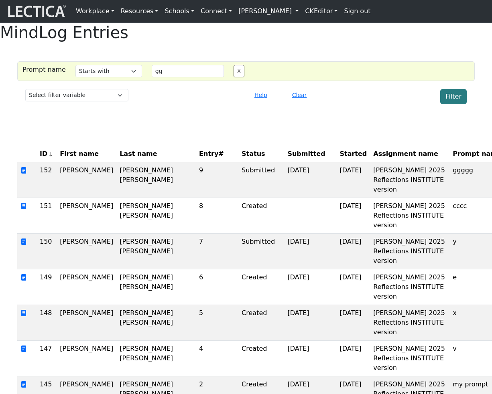
click at [463, 104] on button "Filter" at bounding box center [453, 96] width 26 height 15
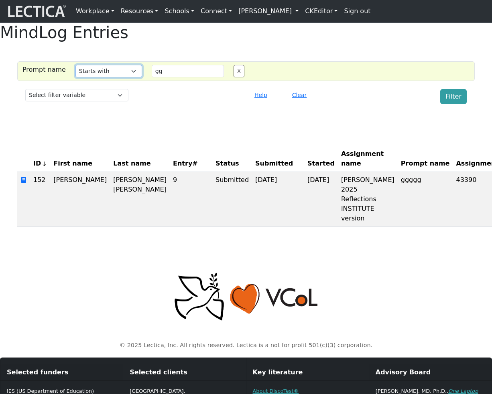
click option "Does not equal" at bounding box center [0, 0] width 0 height 0
click at [451, 104] on button "Filter" at bounding box center [453, 96] width 26 height 15
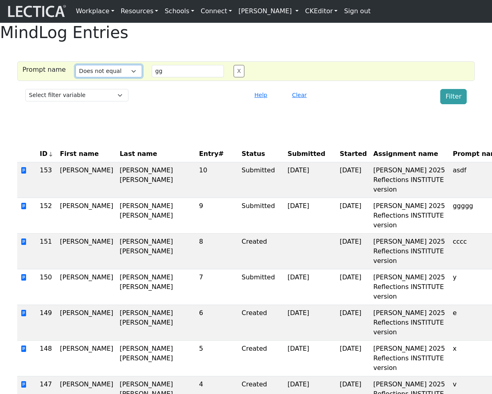
select select "iendswith"
click option "Ends with" at bounding box center [0, 0] width 0 height 0
click at [163, 77] on input "gg" at bounding box center [188, 71] width 72 height 12
type input "ts"
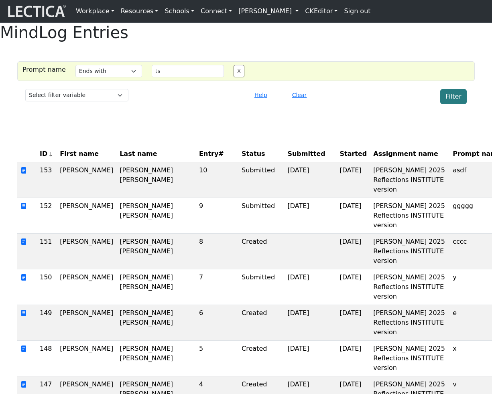
click at [446, 104] on button "Filter" at bounding box center [453, 96] width 26 height 15
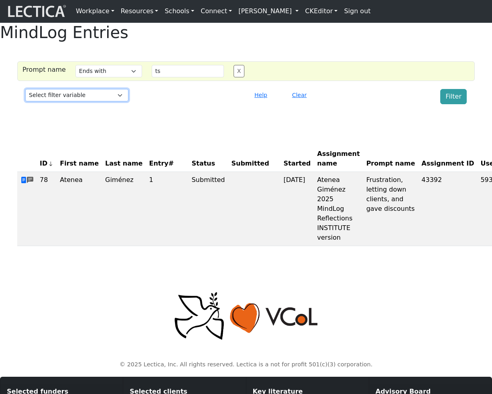
select select "status"
click option "Status" at bounding box center [0, 0] width 0 height 0
select select
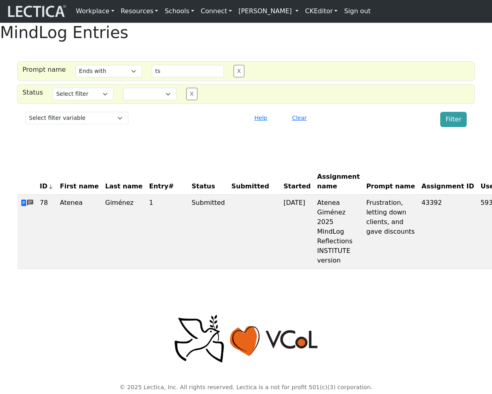
click at [149, 104] on div "Status Select filter Equals Does not equal Search string Created Started Comple…" at bounding box center [245, 94] width 457 height 20
click at [123, 88] on select "Created Started Completed Commented Submitted Scored" at bounding box center [149, 94] width 53 height 12
click at [233, 77] on button "X" at bounding box center [238, 71] width 11 height 12
select select
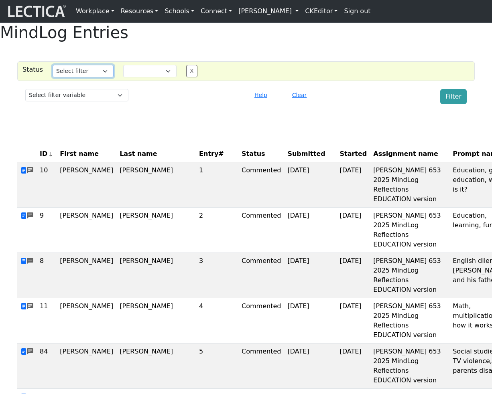
select select "iexact"
click option "Equals" at bounding box center [0, 0] width 0 height 0
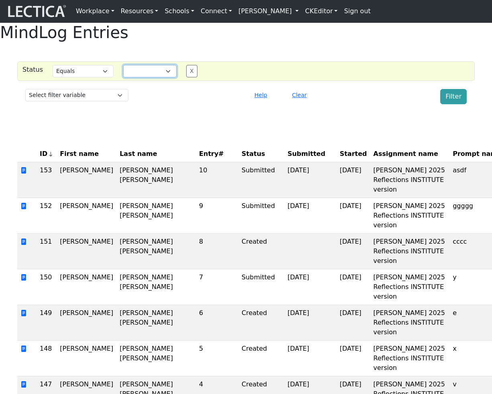
click at [123, 65] on select "Created Started Completed Commented Submitted Scored" at bounding box center [149, 71] width 53 height 12
click option "Created" at bounding box center [0, 0] width 0 height 0
click at [452, 104] on button "Filter" at bounding box center [453, 96] width 26 height 15
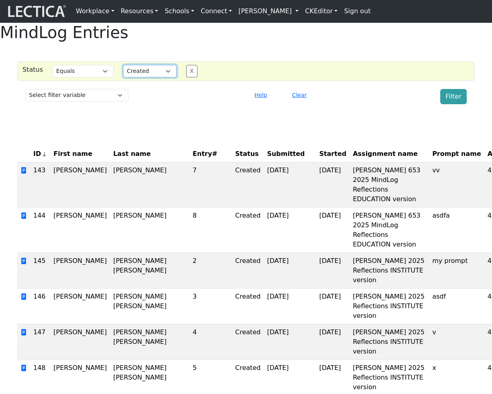
click option "Started" at bounding box center [0, 0] width 0 height 0
click at [457, 104] on button "Filter" at bounding box center [453, 96] width 26 height 15
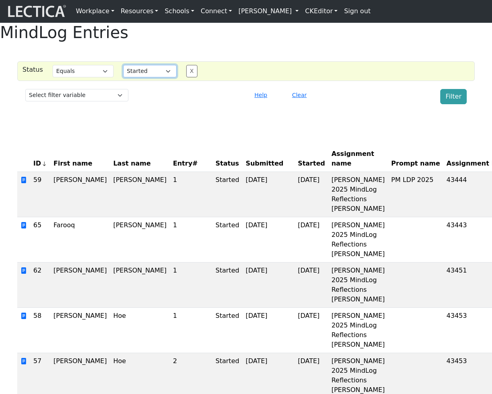
click option "Completed" at bounding box center [0, 0] width 0 height 0
click at [448, 104] on button "Filter" at bounding box center [453, 96] width 26 height 15
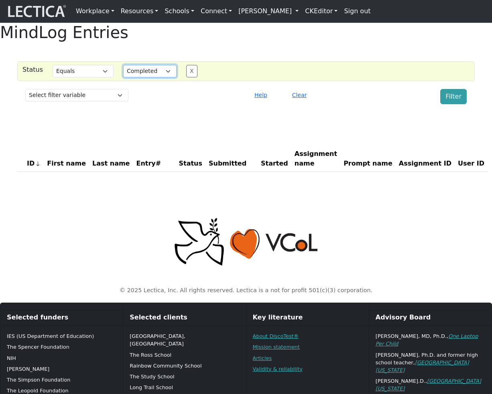
click option "Commented" at bounding box center [0, 0] width 0 height 0
click at [461, 104] on button "Filter" at bounding box center [453, 96] width 26 height 15
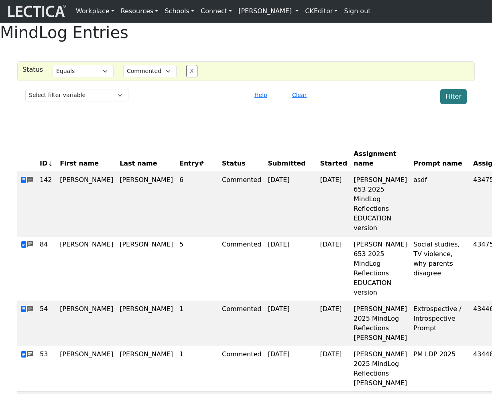
scroll to position [0, 1]
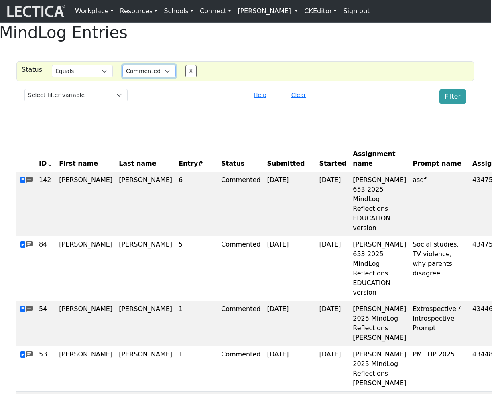
click option "Submitted" at bounding box center [0, 0] width 0 height 0
click at [451, 104] on button "Filter" at bounding box center [452, 96] width 26 height 15
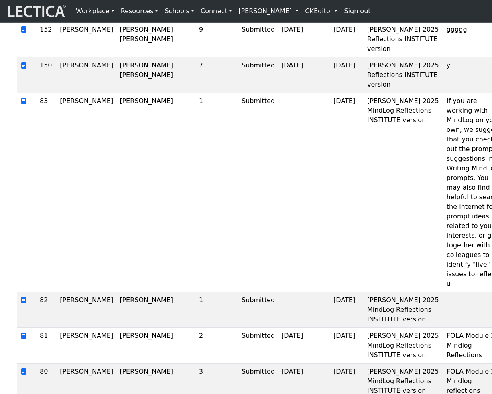
scroll to position [0, 0]
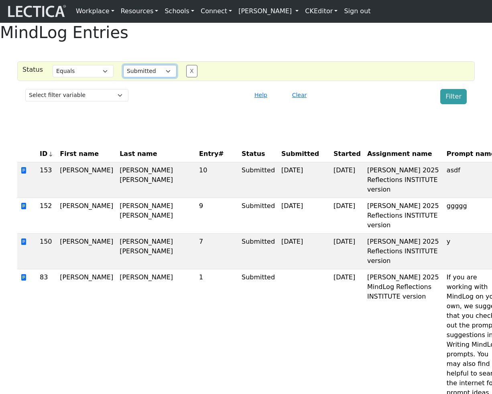
select select "scored"
click option "Scored" at bounding box center [0, 0] width 0 height 0
click at [455, 104] on button "Filter" at bounding box center [453, 96] width 26 height 15
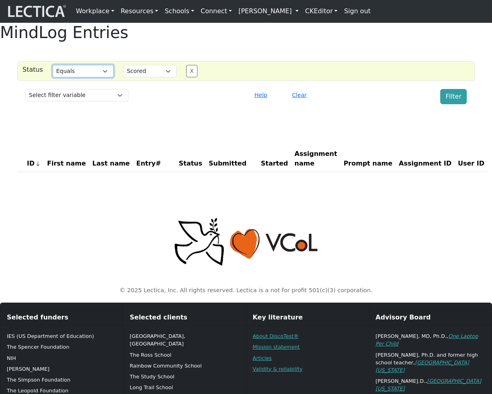
select select "not_iexact"
click option "Does not equal" at bounding box center [0, 0] width 0 height 0
click at [452, 104] on button "Filter" at bounding box center [453, 96] width 26 height 15
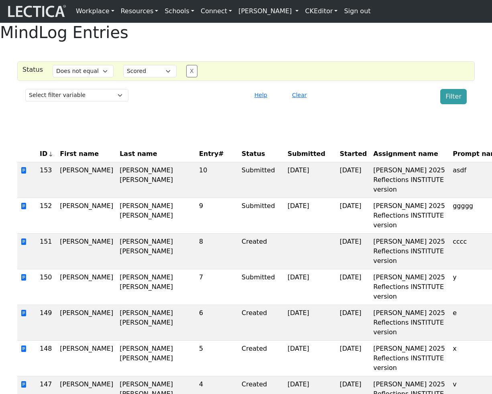
click at [79, 106] on div "Select filter variable Assignment ID Assignment name Date commented Date scored…" at bounding box center [246, 97] width 448 height 22
select select "test_taker__id"
click option "User ID" at bounding box center [0, 0] width 0 height 0
select select
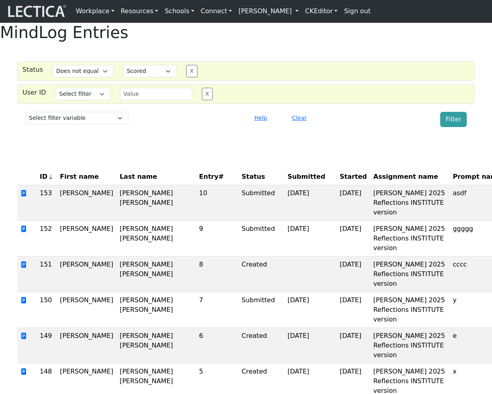
click at [186, 77] on button "X" at bounding box center [191, 71] width 11 height 12
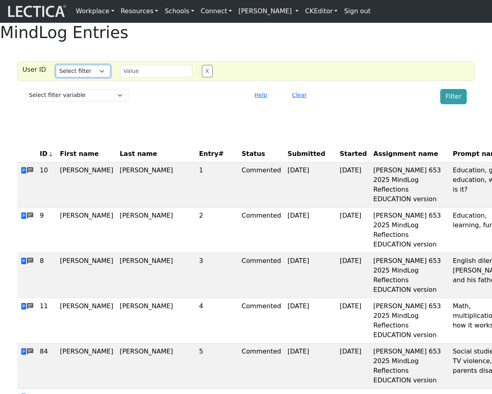
select select "equal"
click option "Equals" at bounding box center [0, 0] width 0 height 0
click at [141, 77] on input "text" at bounding box center [156, 71] width 72 height 12
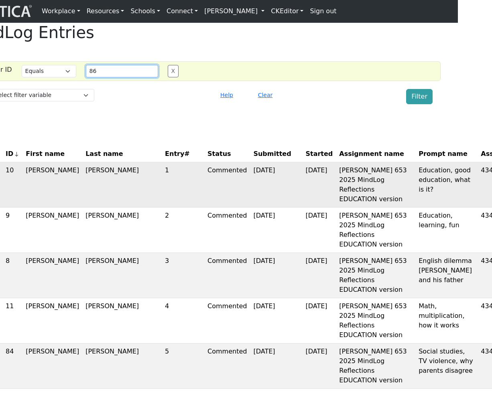
scroll to position [0, 35]
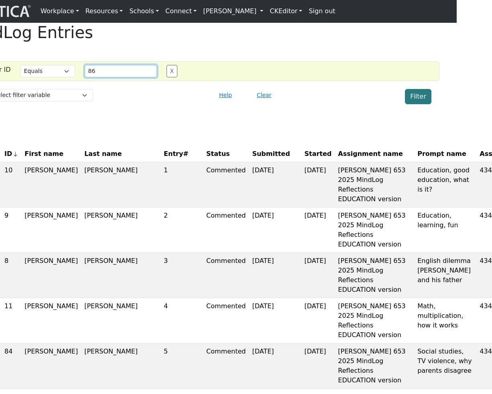
type input "86"
click at [416, 104] on button "Filter" at bounding box center [418, 96] width 26 height 15
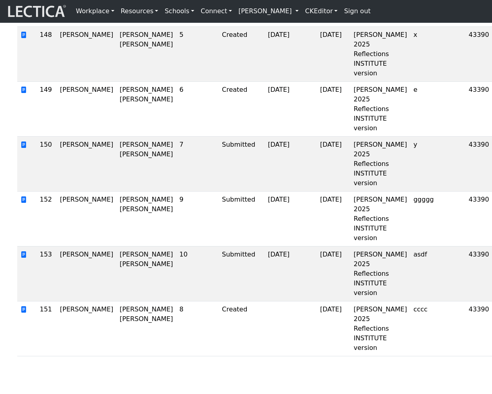
scroll to position [0, 0]
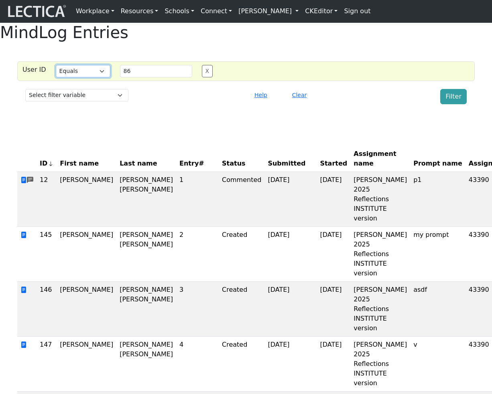
select select "in"
click option "List" at bounding box center [0, 0] width 0 height 0
click at [153, 77] on input "86" at bounding box center [156, 71] width 72 height 12
type input "86,653"
click at [451, 104] on button "Filter" at bounding box center [453, 96] width 26 height 15
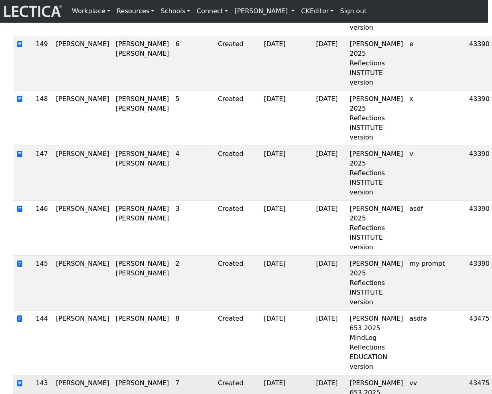
scroll to position [0, 4]
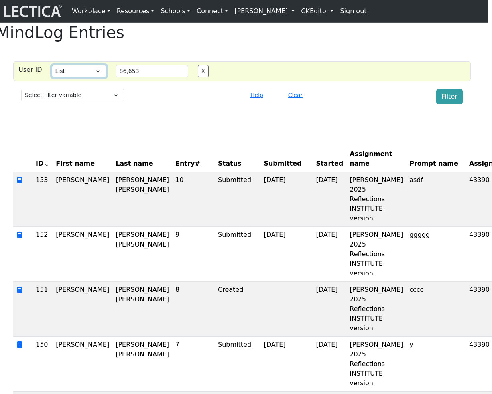
select select "gt"
click option "Greater than" at bounding box center [0, 0] width 0 height 0
click at [118, 77] on input "86,653" at bounding box center [152, 71] width 72 height 12
type input "653"
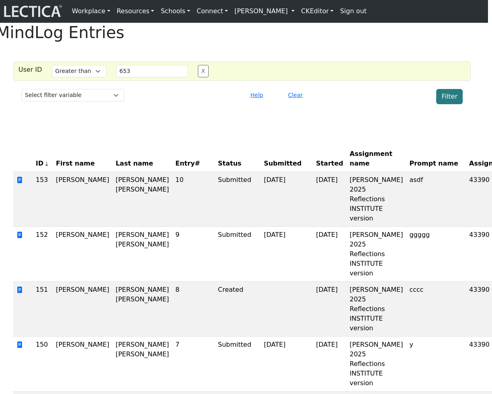
click at [445, 104] on button "Filter" at bounding box center [449, 96] width 26 height 15
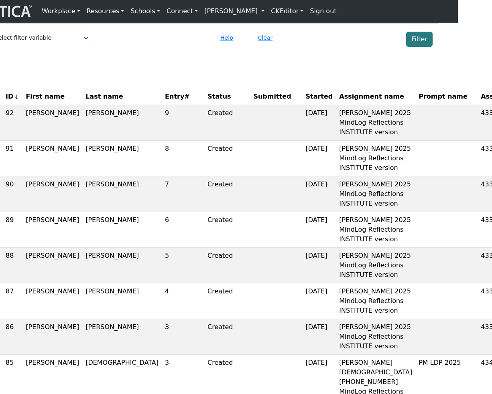
scroll to position [0, 34]
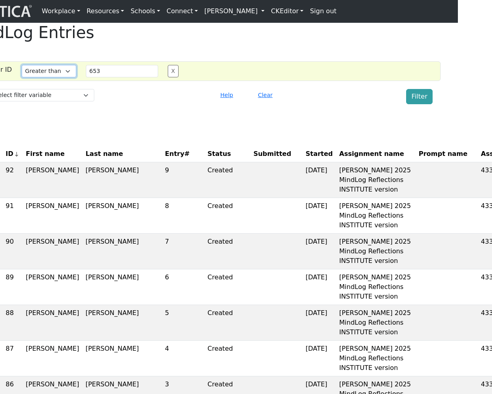
select select "lt"
click option "Less than" at bounding box center [0, 0] width 0 height 0
click at [420, 104] on button "Filter" at bounding box center [419, 96] width 26 height 15
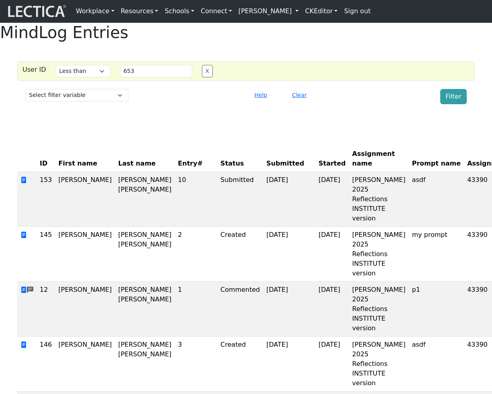
click at [302, 101] on button "Clear" at bounding box center [299, 95] width 22 height 12
